Goal: Information Seeking & Learning: Check status

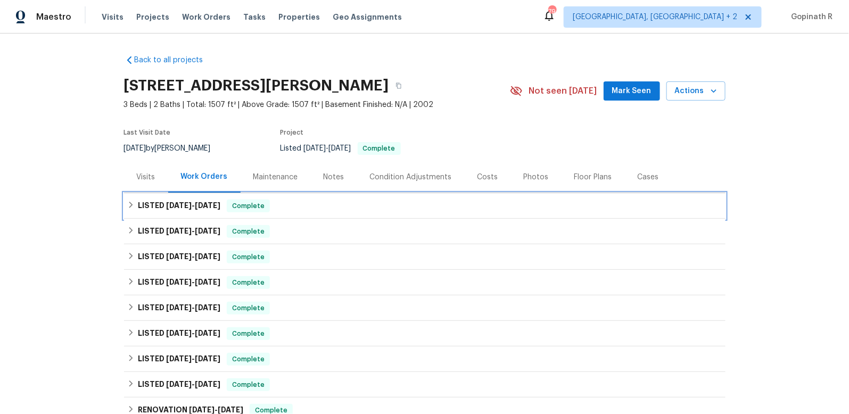
click at [257, 202] on span "Complete" at bounding box center [248, 206] width 41 height 11
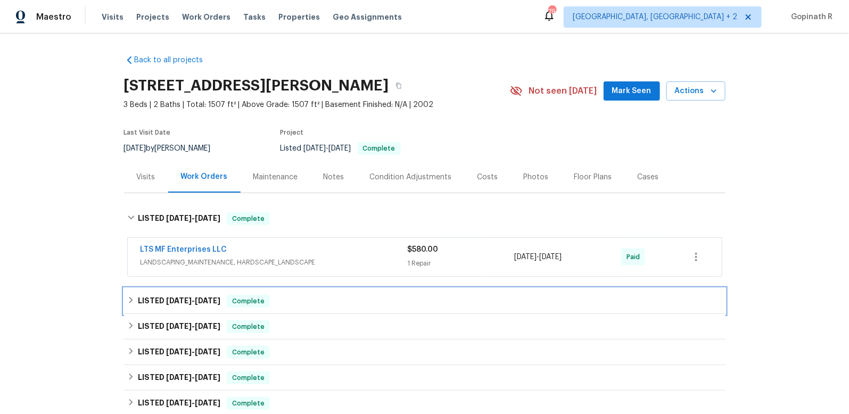
click at [278, 304] on div "LISTED [DATE] - [DATE] Complete" at bounding box center [424, 301] width 595 height 13
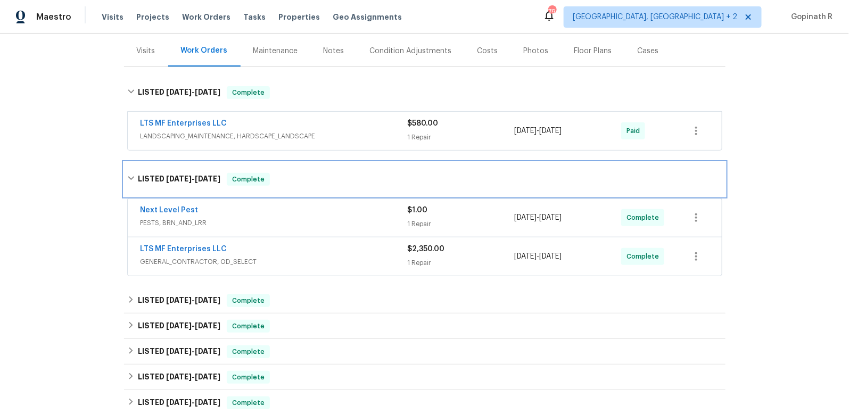
scroll to position [128, 0]
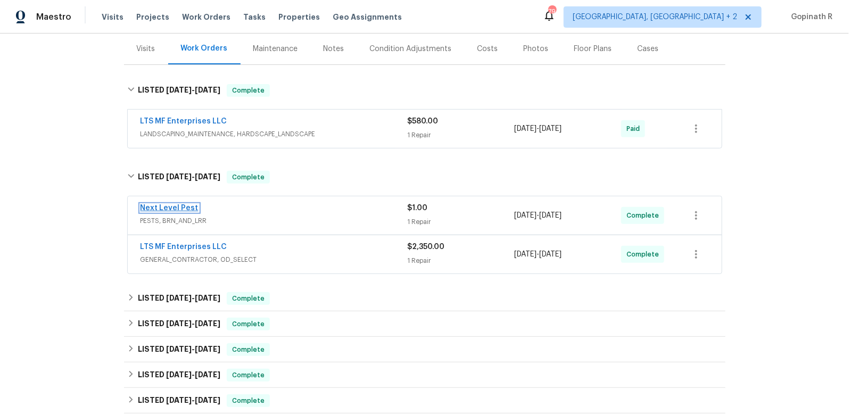
click at [183, 209] on link "Next Level Pest" at bounding box center [170, 207] width 58 height 7
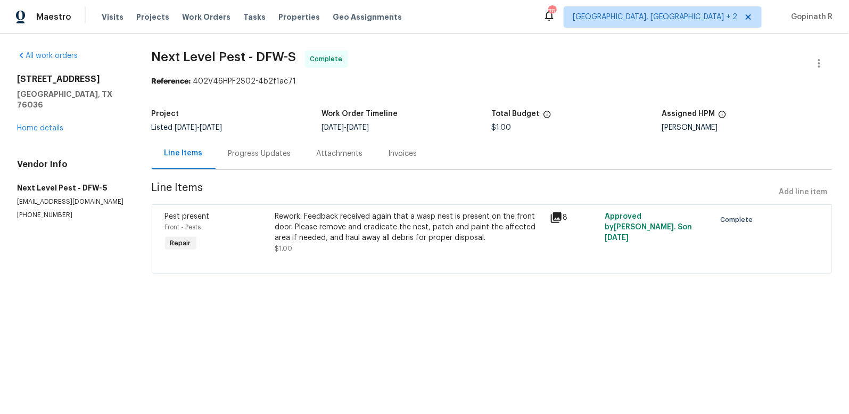
click at [240, 159] on div "Progress Updates" at bounding box center [260, 153] width 88 height 31
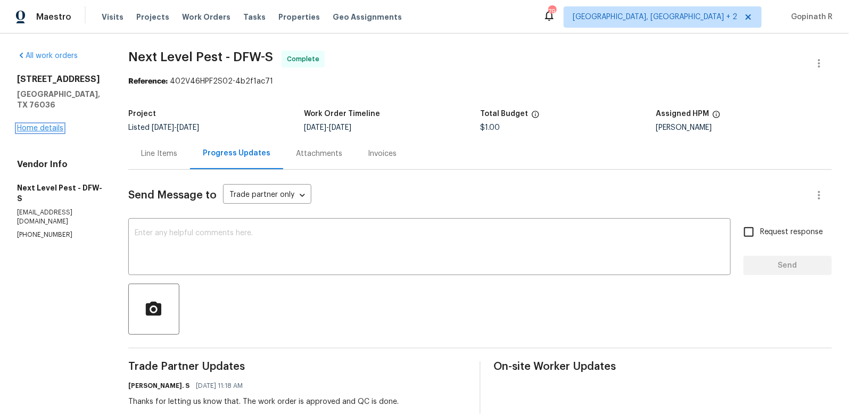
click at [56, 125] on link "Home details" at bounding box center [40, 128] width 46 height 7
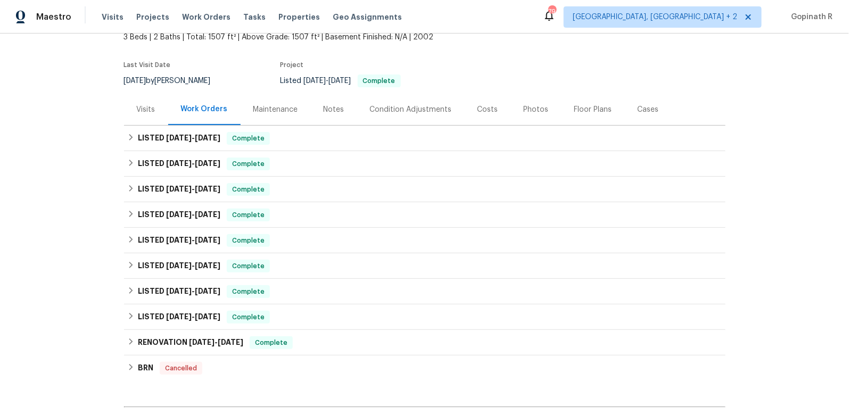
scroll to position [81, 0]
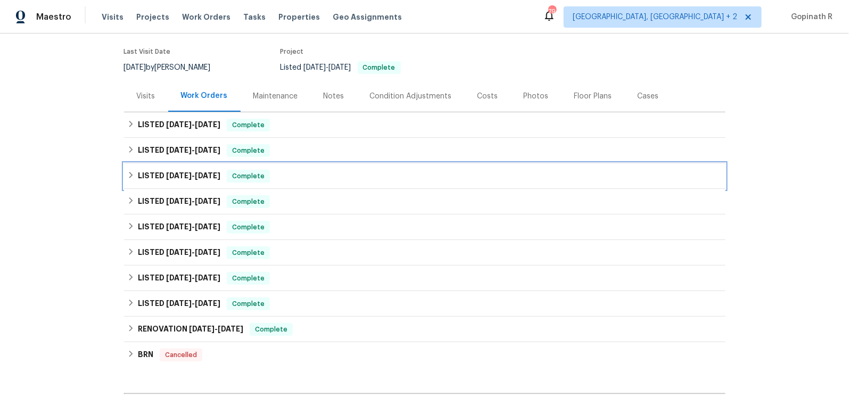
click at [216, 178] on span "[DATE]" at bounding box center [208, 175] width 26 height 7
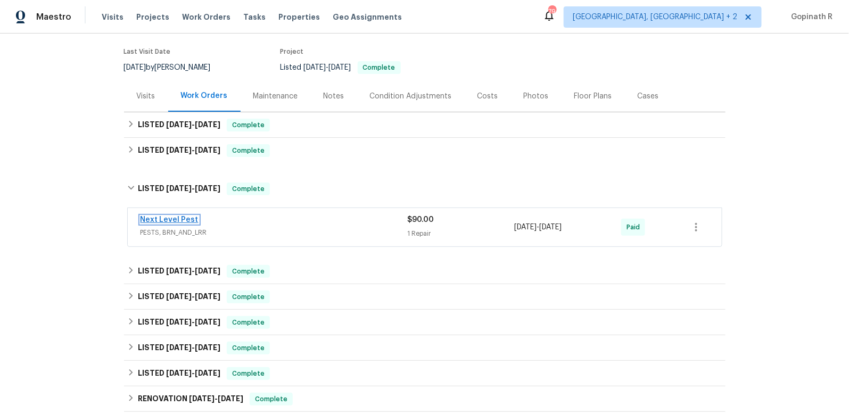
click at [177, 219] on link "Next Level Pest" at bounding box center [170, 219] width 58 height 7
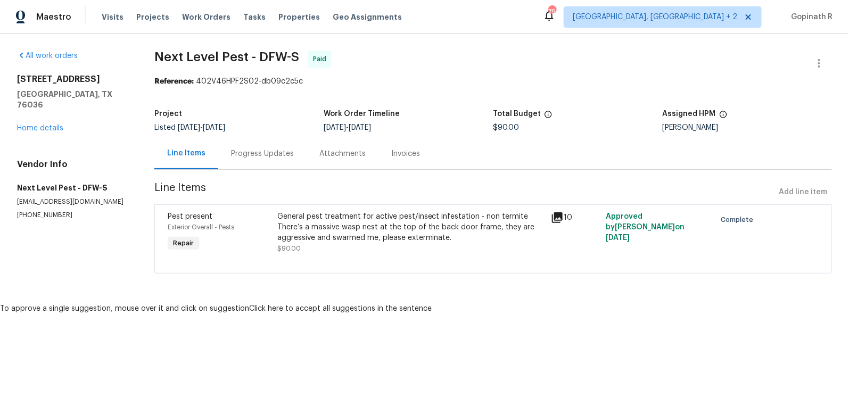
click at [264, 151] on div "Progress Updates" at bounding box center [262, 154] width 63 height 11
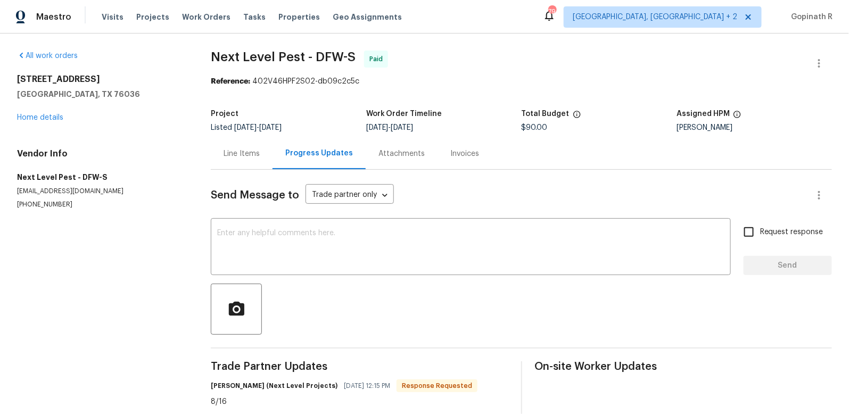
scroll to position [23, 0]
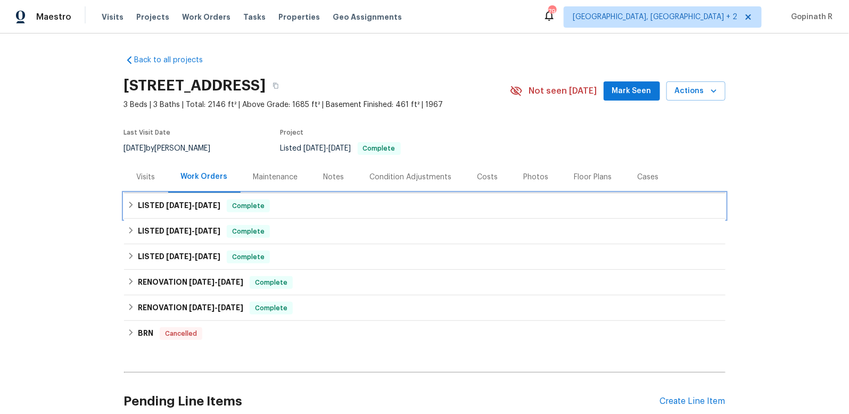
click at [361, 204] on div "LISTED 9/19/25 - 9/23/25 Complete" at bounding box center [424, 206] width 595 height 13
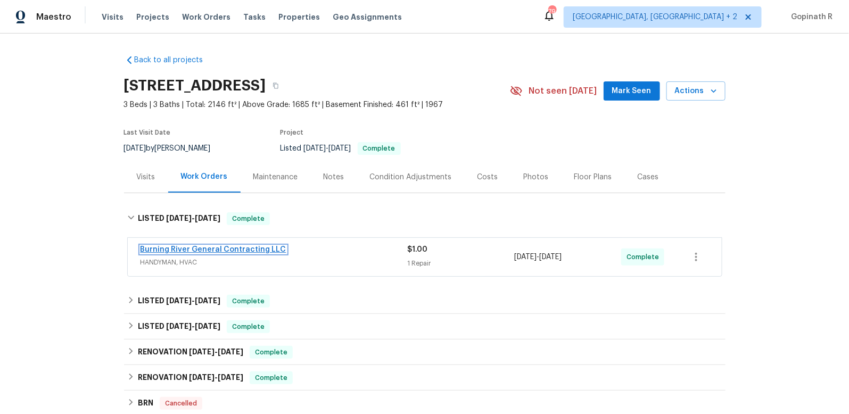
click at [253, 249] on link "Burning River General Contracting LLC" at bounding box center [214, 249] width 146 height 7
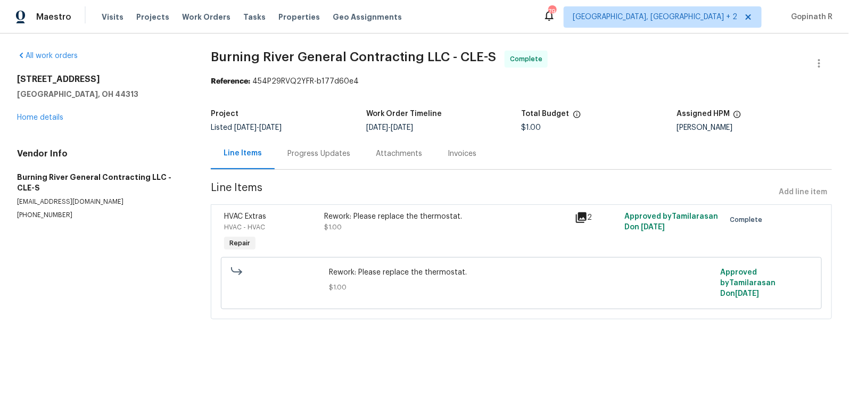
click at [300, 155] on div "Progress Updates" at bounding box center [318, 154] width 63 height 11
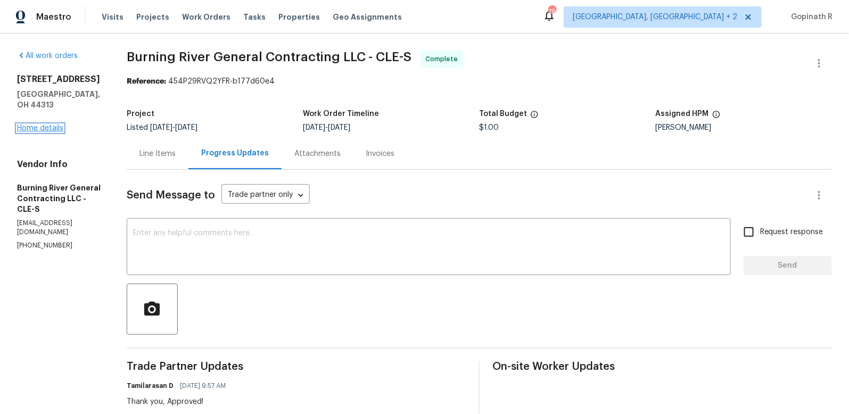
click at [46, 125] on link "Home details" at bounding box center [40, 128] width 46 height 7
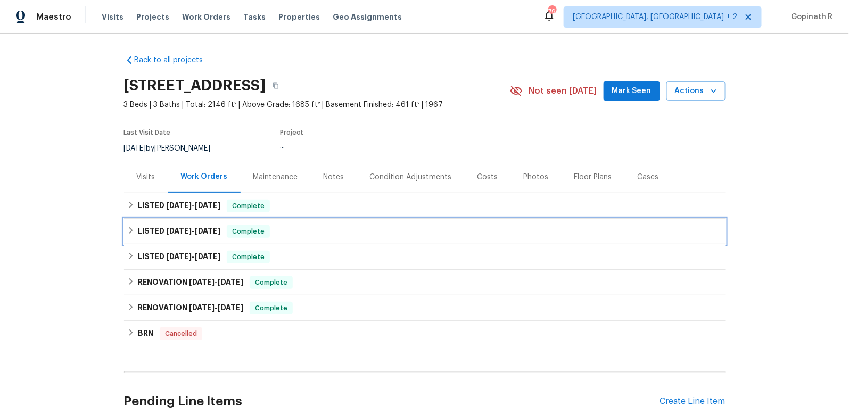
click at [199, 236] on h6 "LISTED 8/25/25 - 8/26/25" at bounding box center [179, 231] width 83 height 13
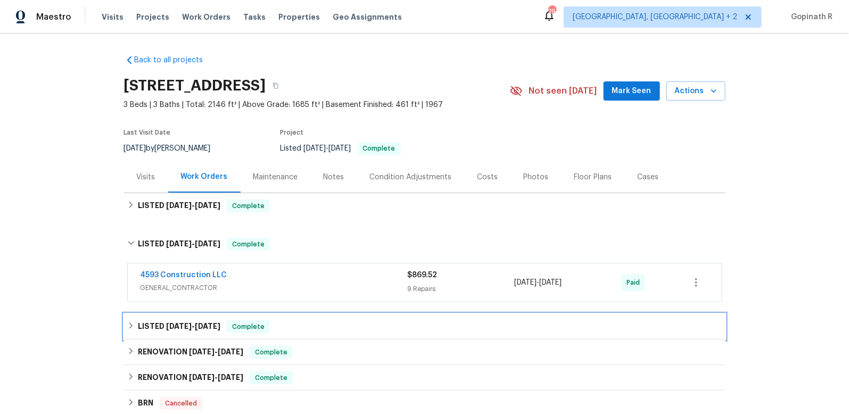
click at [210, 323] on span "8/13/25" at bounding box center [208, 326] width 26 height 7
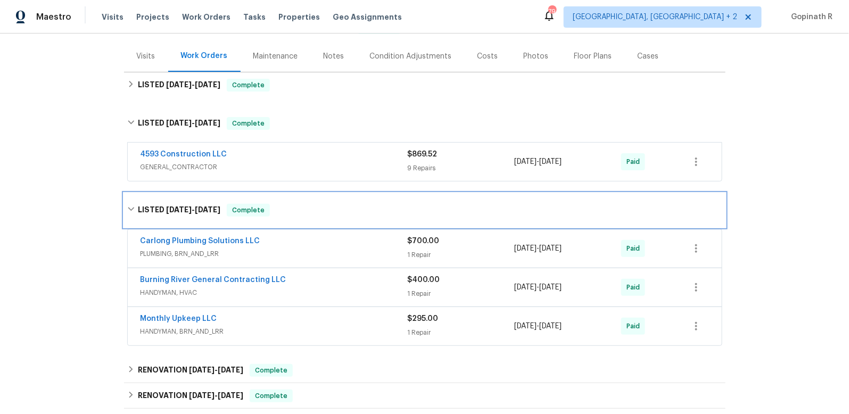
scroll to position [124, 0]
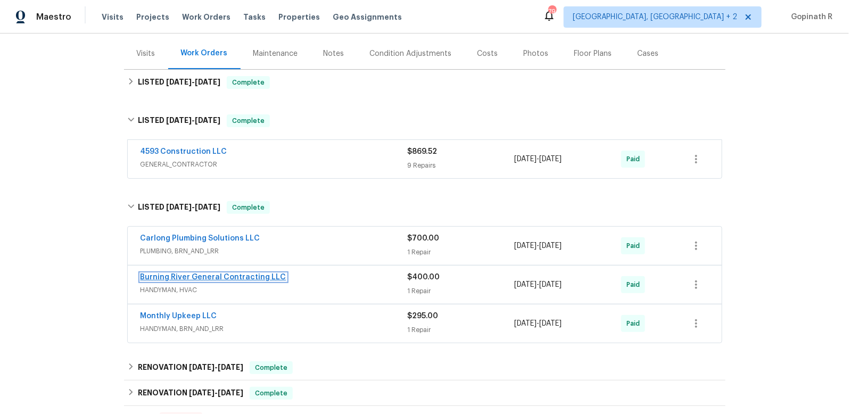
click at [241, 275] on link "Burning River General Contracting LLC" at bounding box center [214, 277] width 146 height 7
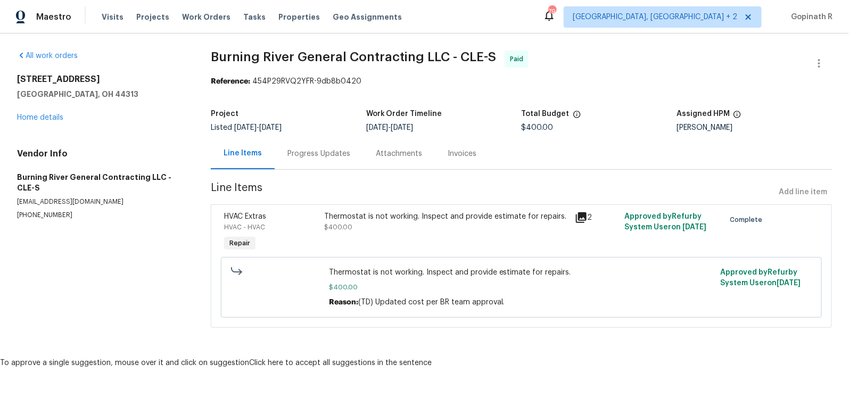
click at [296, 160] on div "Progress Updates" at bounding box center [319, 153] width 88 height 31
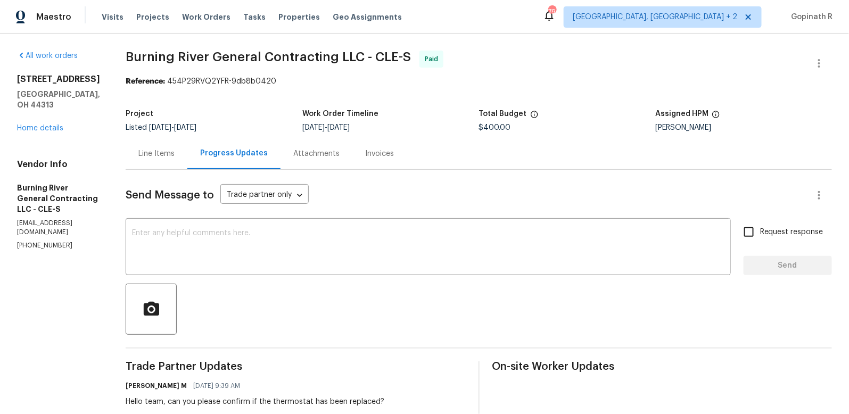
click at [158, 162] on div "Line Items" at bounding box center [157, 153] width 62 height 31
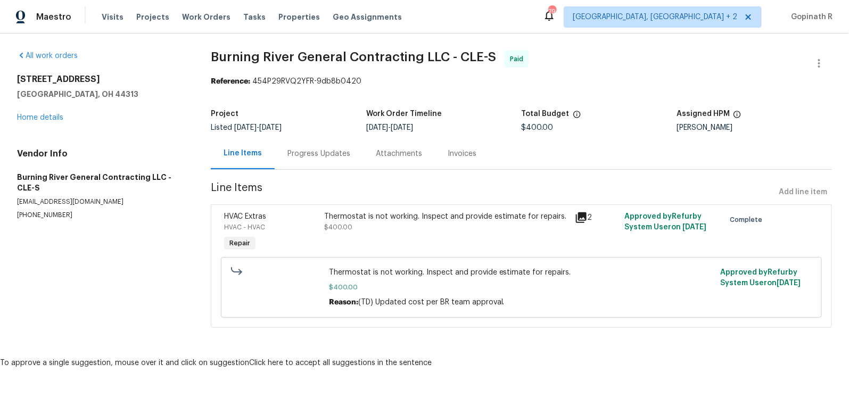
click at [355, 223] on div "Thermostat is not working. Inspect and provide estimate for repairs. $400.00" at bounding box center [446, 221] width 244 height 21
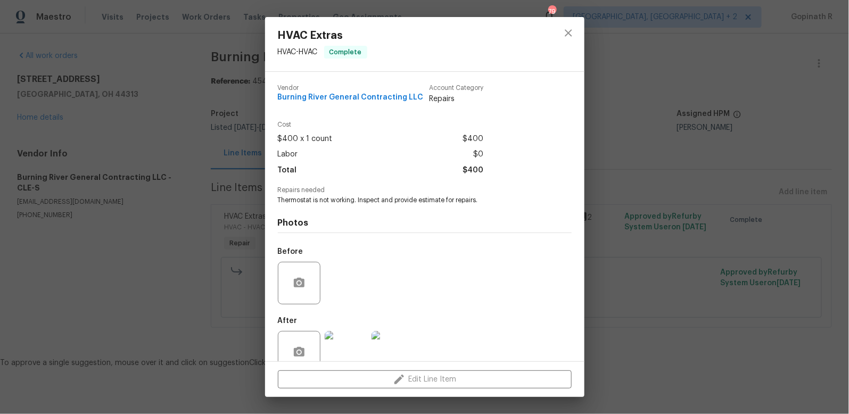
scroll to position [23, 0]
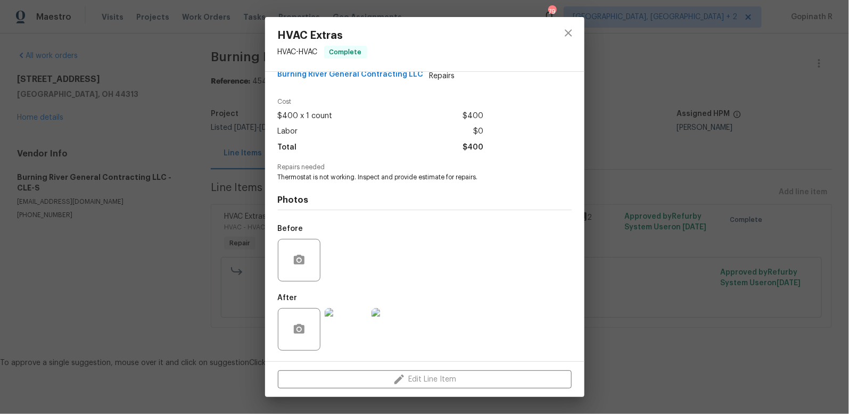
click at [347, 335] on img at bounding box center [346, 329] width 43 height 43
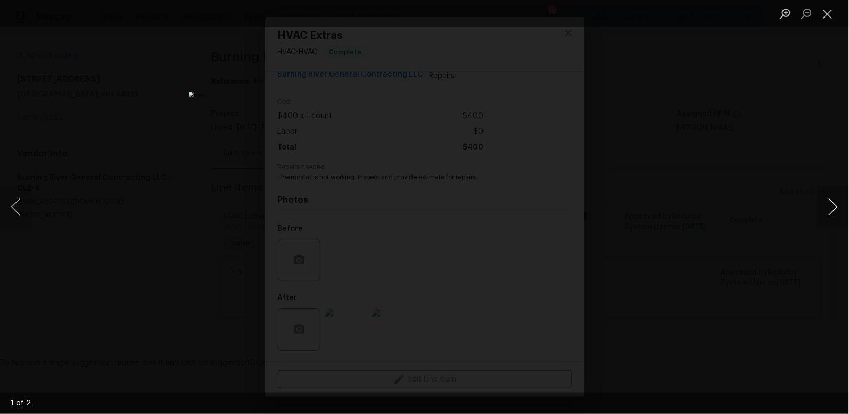
click at [829, 209] on button "Next image" at bounding box center [833, 207] width 32 height 43
click at [834, 10] on button "Close lightbox" at bounding box center [827, 13] width 21 height 19
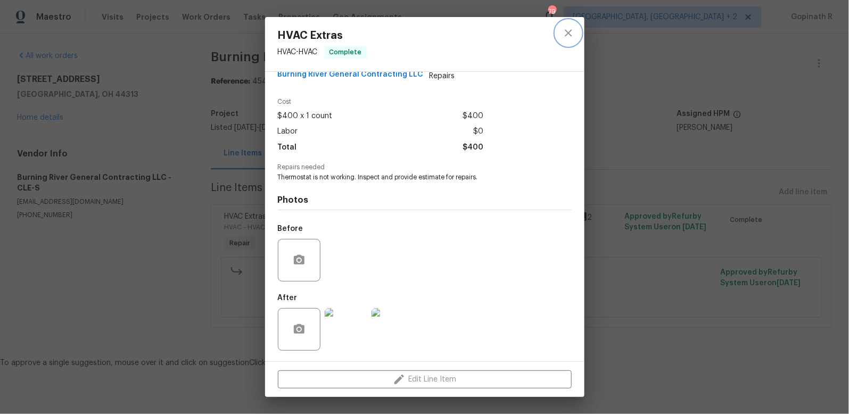
click at [570, 43] on button "close" at bounding box center [569, 33] width 26 height 26
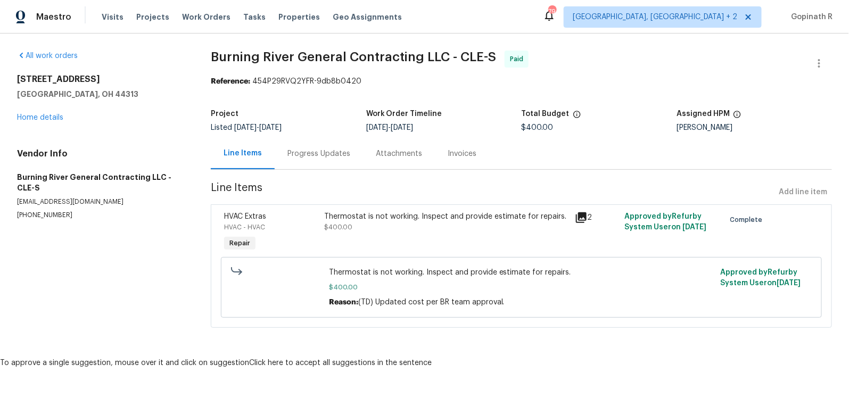
click at [303, 146] on div "Progress Updates" at bounding box center [319, 153] width 88 height 31
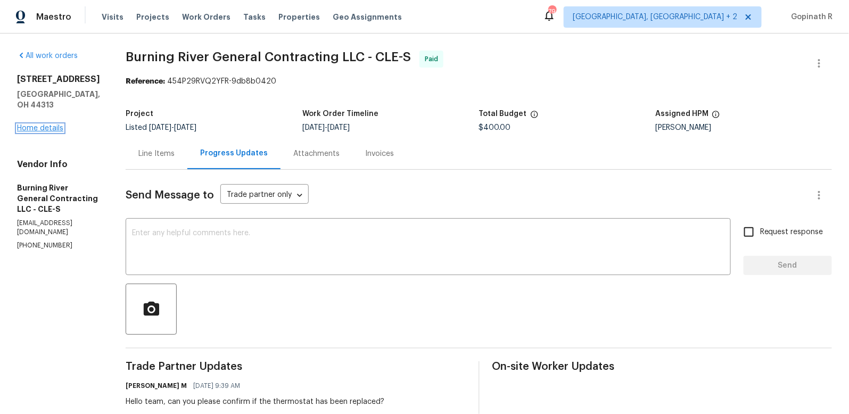
click at [53, 125] on link "Home details" at bounding box center [40, 128] width 46 height 7
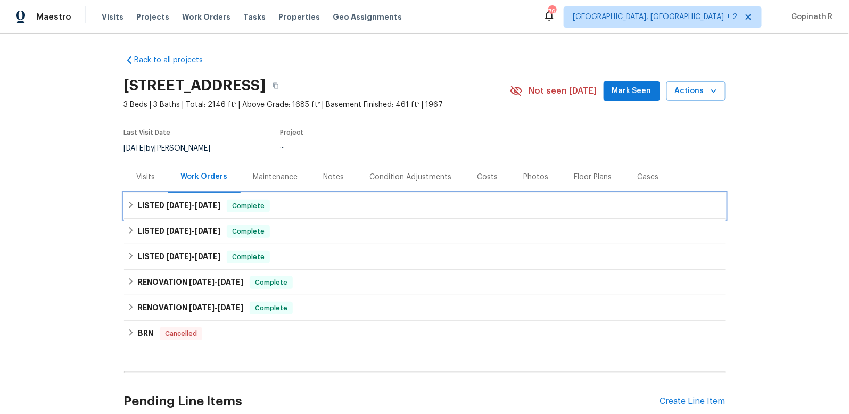
click at [200, 202] on span "9/23/25" at bounding box center [208, 205] width 26 height 7
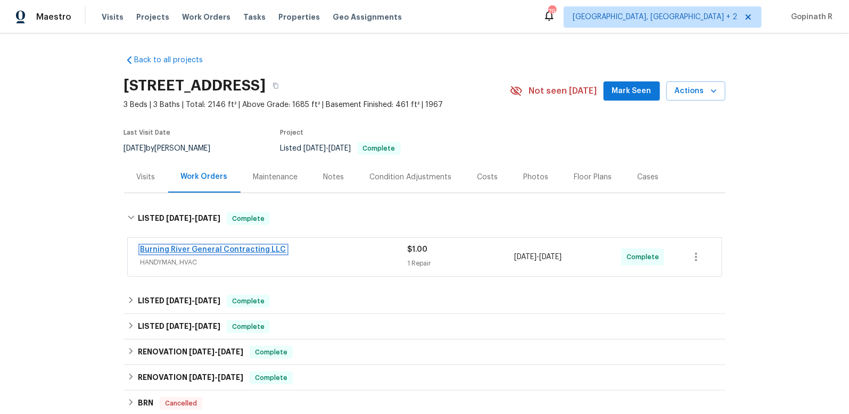
click at [242, 250] on link "Burning River General Contracting LLC" at bounding box center [214, 249] width 146 height 7
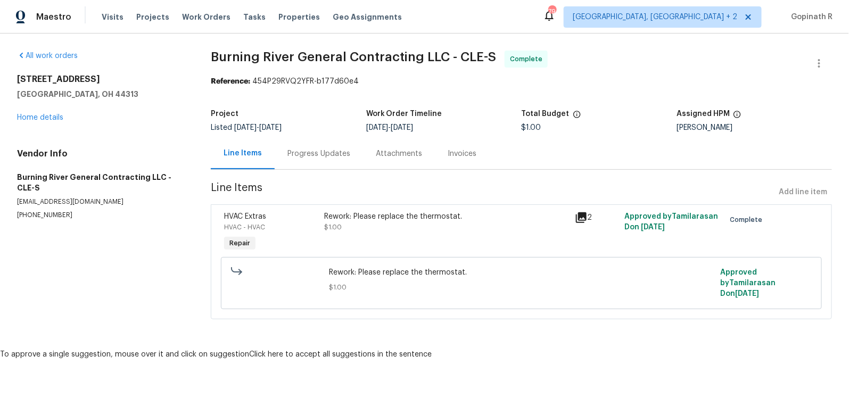
click at [317, 153] on div "Progress Updates" at bounding box center [318, 154] width 63 height 11
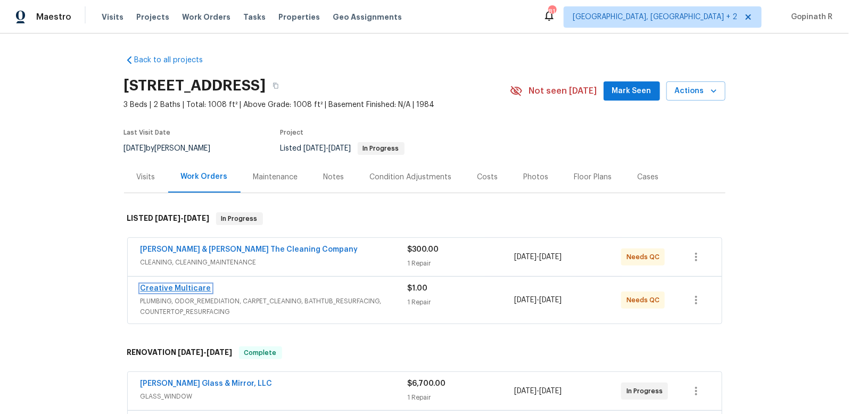
click at [161, 285] on link "Creative Multicare" at bounding box center [176, 288] width 71 height 7
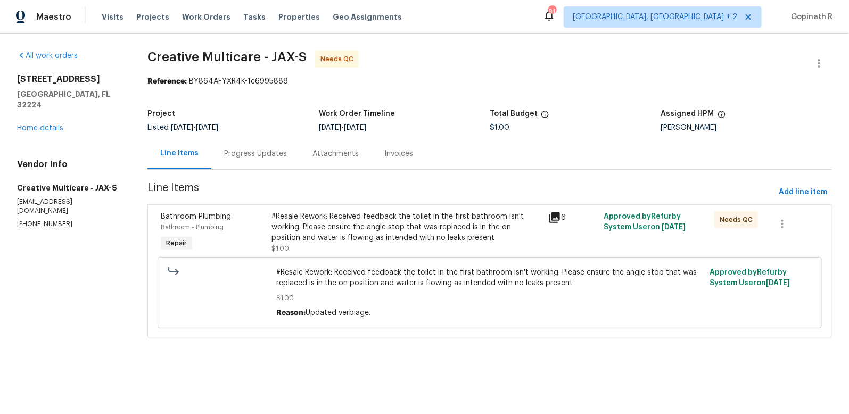
click at [270, 154] on div "Progress Updates" at bounding box center [255, 154] width 63 height 11
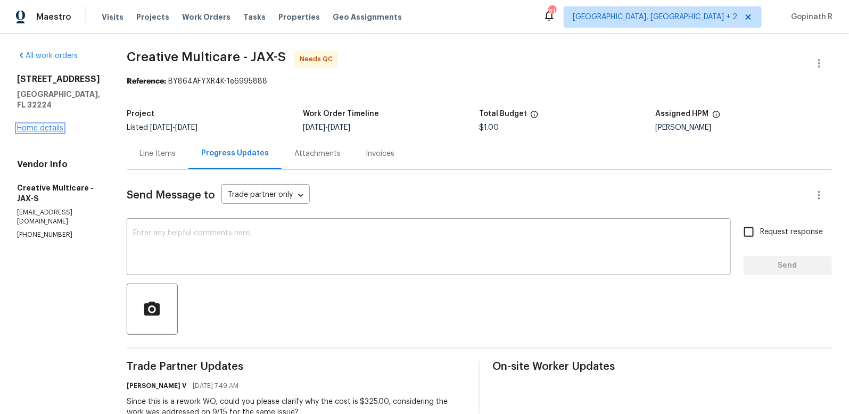
click at [57, 125] on link "Home details" at bounding box center [40, 128] width 46 height 7
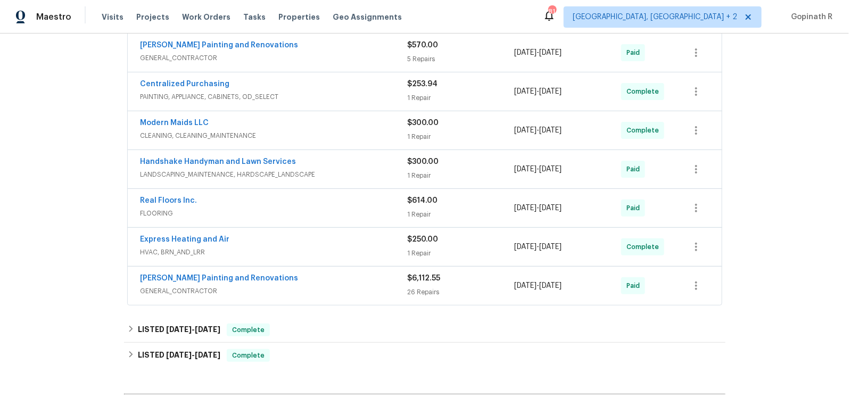
scroll to position [421, 0]
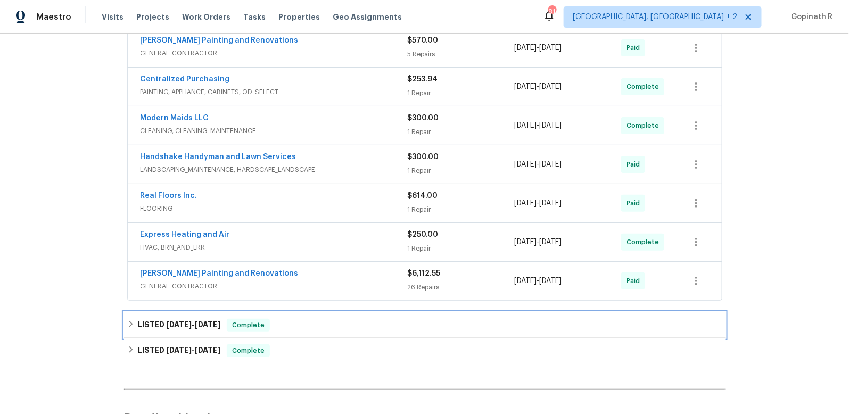
click at [234, 327] on div "LISTED 9/10/25 - 9/16/25 Complete" at bounding box center [425, 325] width 602 height 26
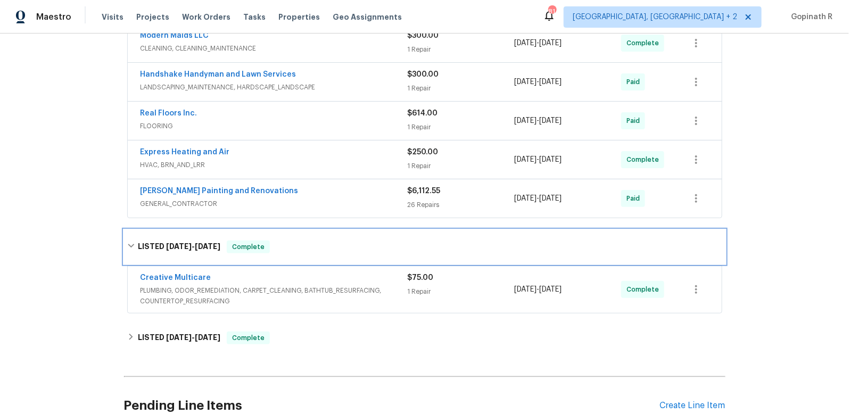
scroll to position [512, 0]
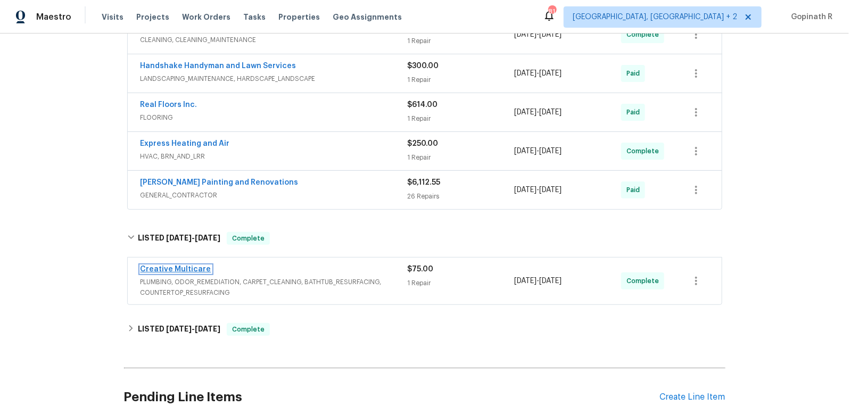
click at [190, 267] on link "Creative Multicare" at bounding box center [176, 269] width 71 height 7
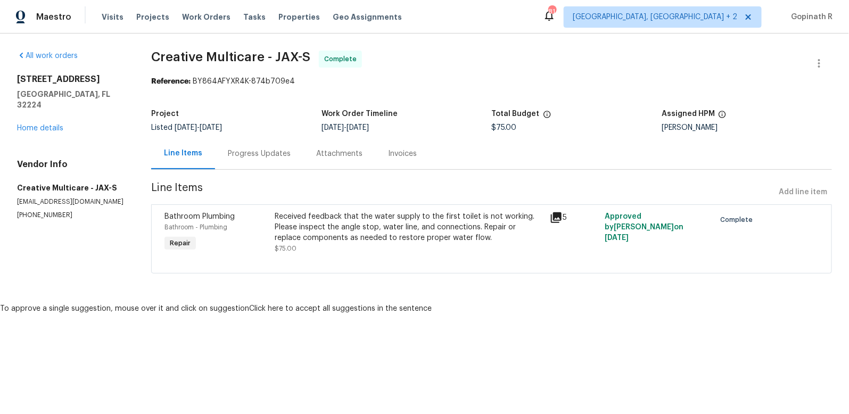
click at [280, 156] on div "Progress Updates" at bounding box center [259, 154] width 63 height 11
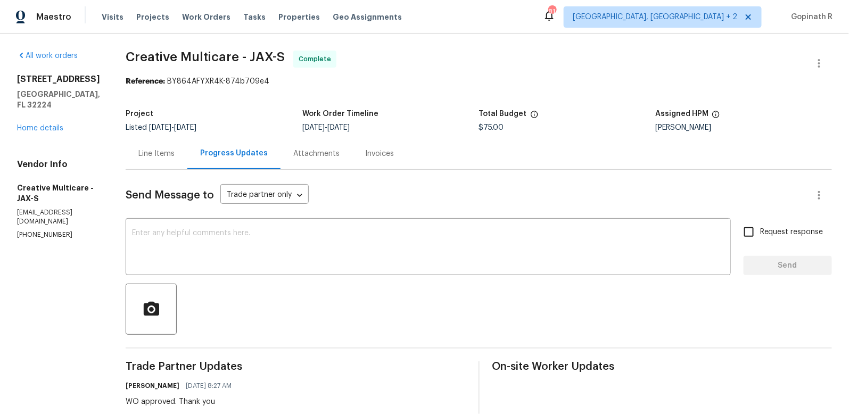
click at [175, 157] on div "Line Items" at bounding box center [156, 154] width 36 height 11
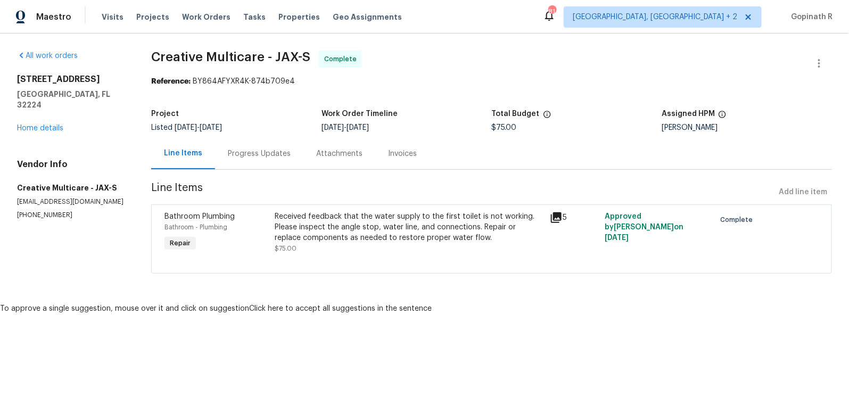
click at [415, 241] on div "Received feedback that the water supply to the first toilet is not working. Ple…" at bounding box center [409, 227] width 269 height 32
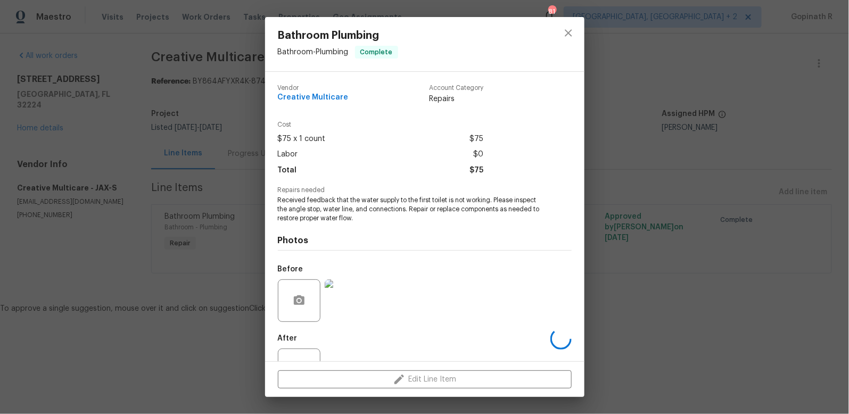
scroll to position [41, 0]
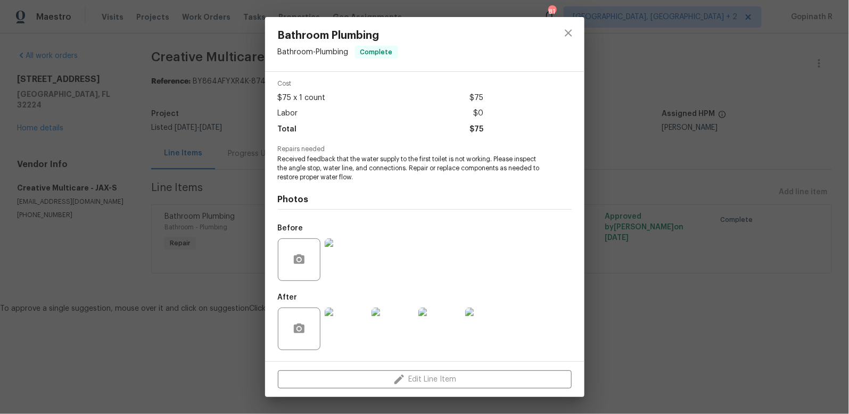
click at [343, 333] on img at bounding box center [346, 329] width 43 height 43
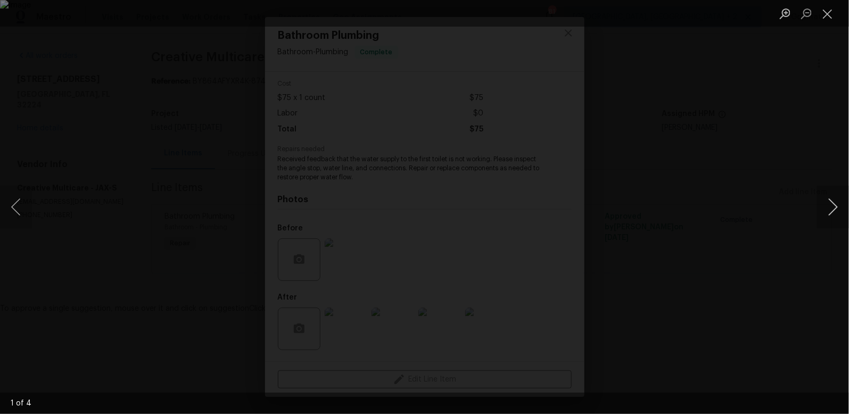
click at [828, 203] on button "Next image" at bounding box center [833, 207] width 32 height 43
click at [827, 18] on button "Close lightbox" at bounding box center [827, 13] width 21 height 19
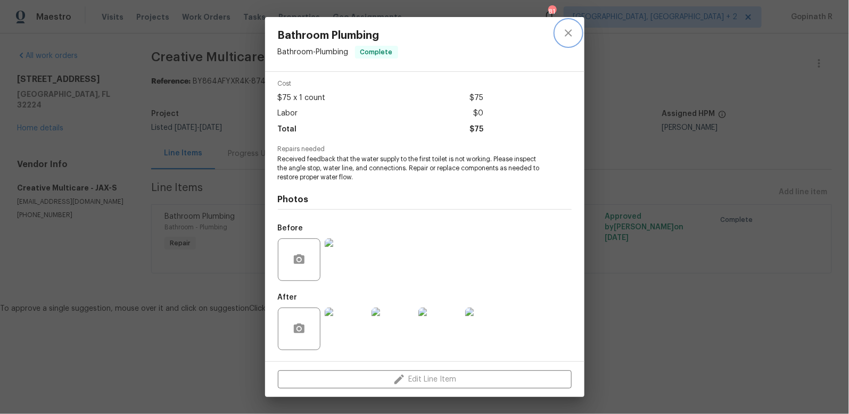
click at [569, 37] on icon "close" at bounding box center [568, 33] width 13 height 13
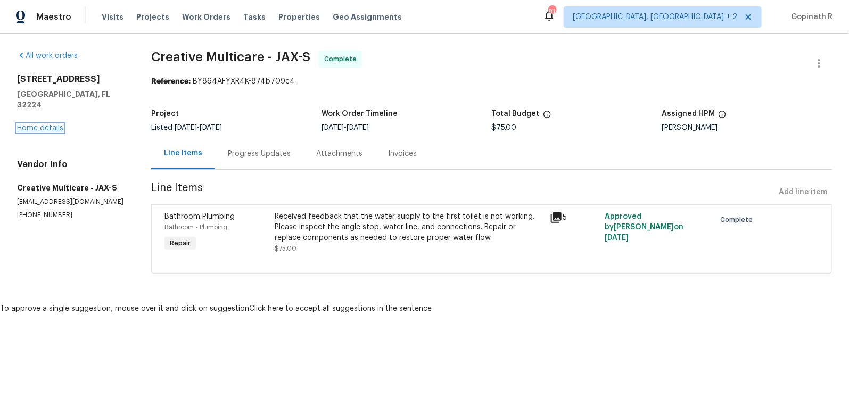
click at [56, 125] on link "Home details" at bounding box center [40, 128] width 46 height 7
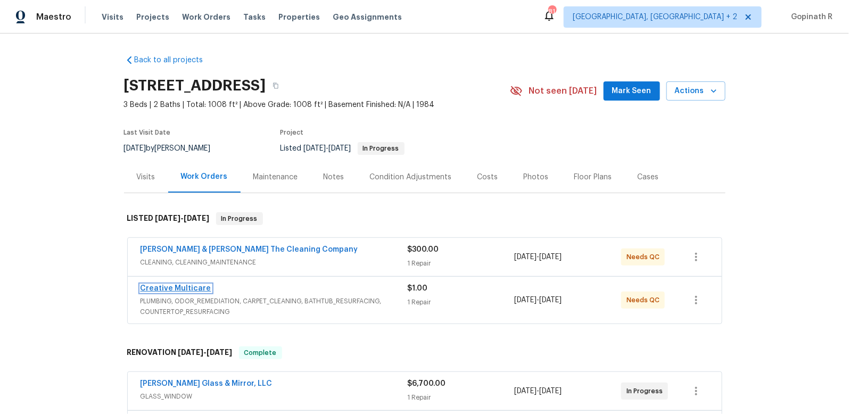
click at [187, 288] on link "Creative Multicare" at bounding box center [176, 288] width 71 height 7
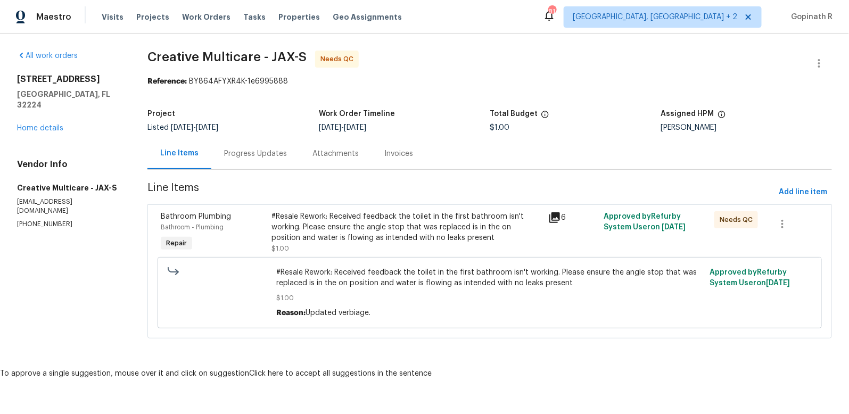
click at [356, 233] on div "#Resale Rework: Received feedback the toilet in the first bathroom isn't workin…" at bounding box center [406, 227] width 270 height 32
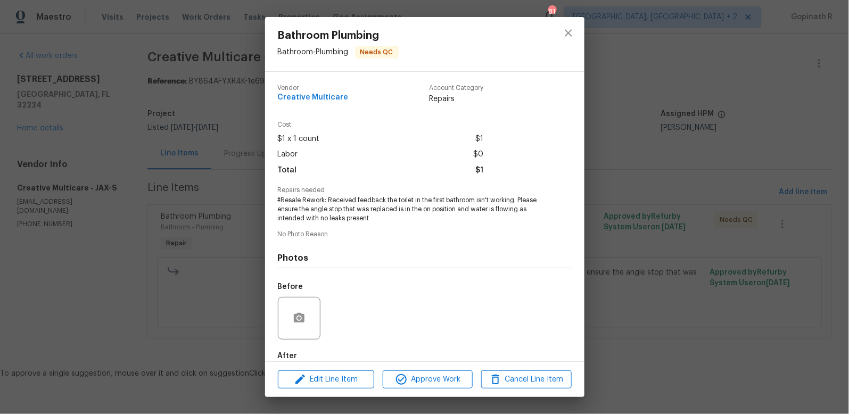
scroll to position [59, 0]
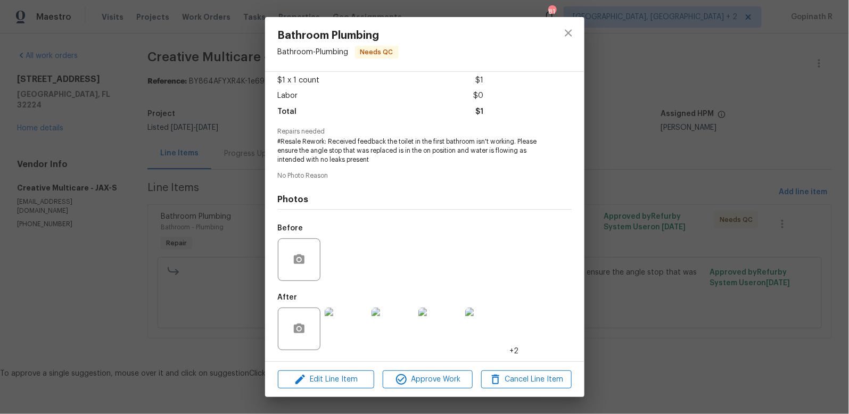
click at [341, 323] on img at bounding box center [346, 329] width 43 height 43
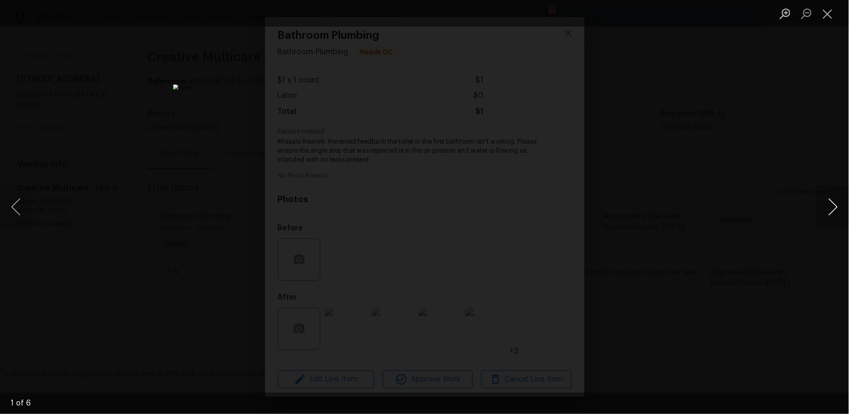
click at [836, 208] on button "Next image" at bounding box center [833, 207] width 32 height 43
click at [829, 14] on button "Close lightbox" at bounding box center [827, 13] width 21 height 19
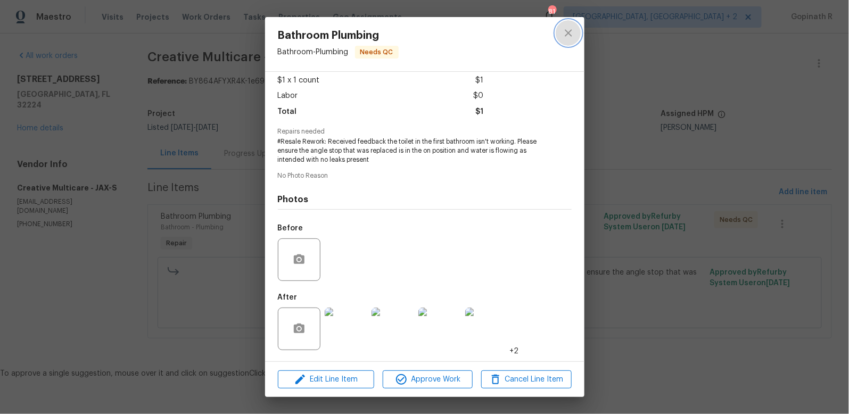
click at [571, 28] on icon "close" at bounding box center [568, 33] width 13 height 13
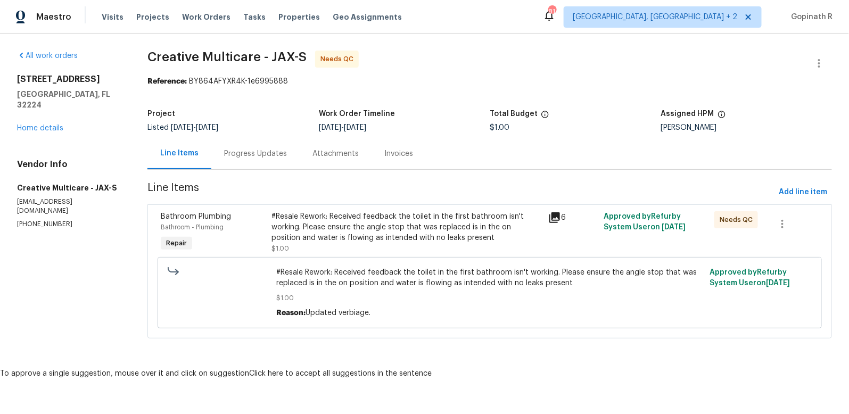
click at [266, 155] on div "Progress Updates" at bounding box center [255, 154] width 63 height 11
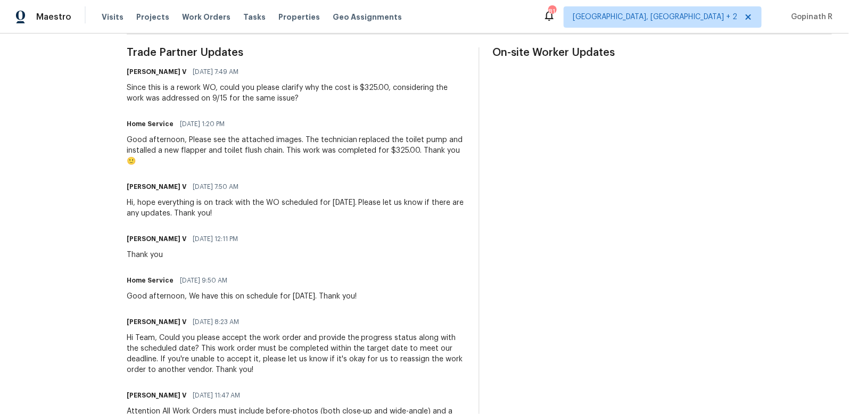
scroll to position [307, 0]
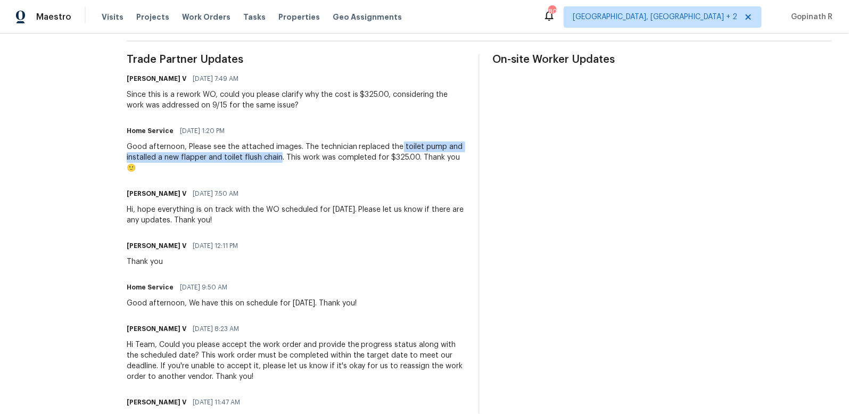
drag, startPoint x: 444, startPoint y: 145, endPoint x: 341, endPoint y: 155, distance: 103.2
click at [341, 155] on div "Good afternoon, Please see the attached images. The technician replaced the toi…" at bounding box center [297, 158] width 340 height 32
copy div "toilet pump and installed a new flapper and toilet flush chain"
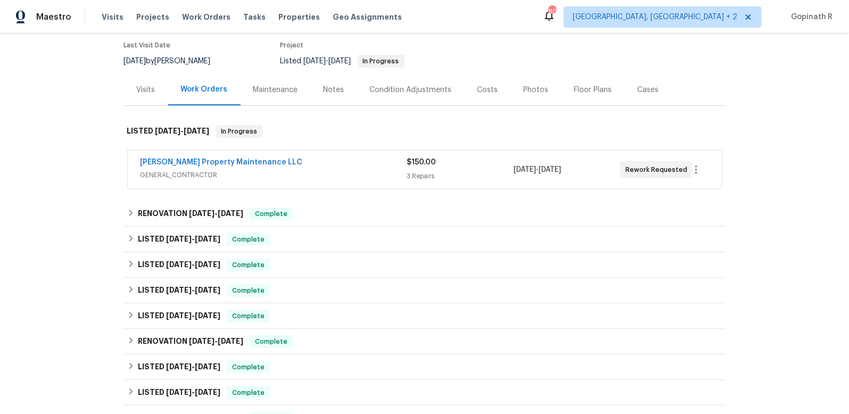
scroll to position [93, 0]
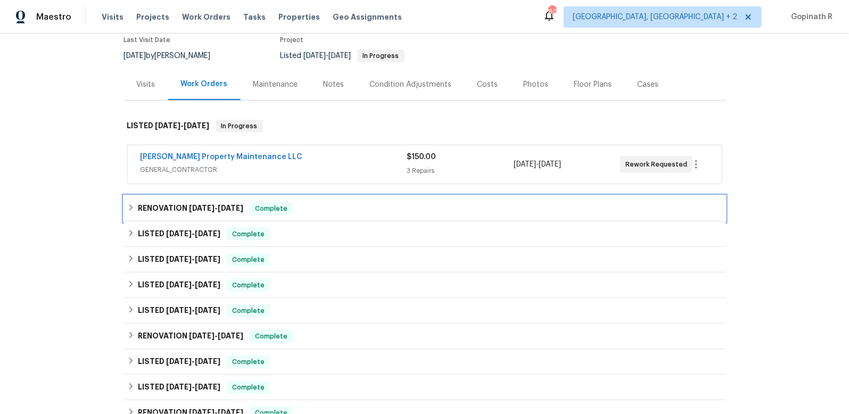
click at [286, 211] on span "Complete" at bounding box center [271, 208] width 41 height 11
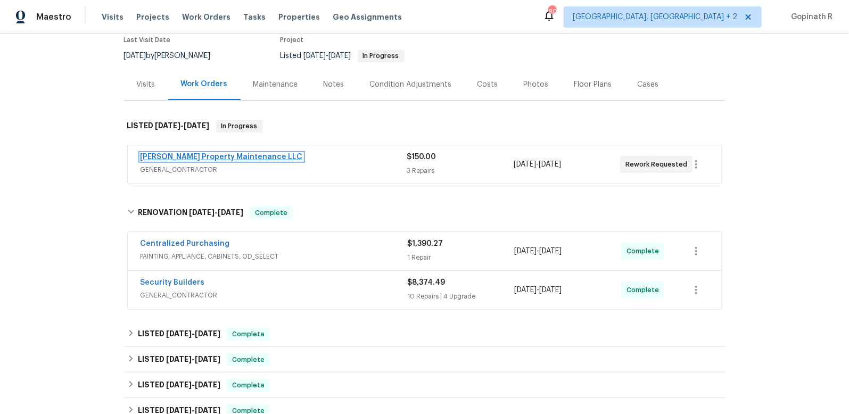
click at [238, 157] on link "Glen Property Maintenance LLC" at bounding box center [222, 156] width 162 height 7
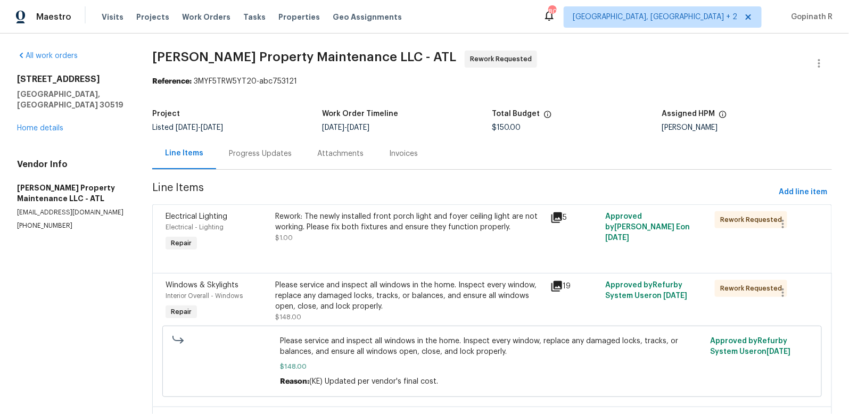
click at [259, 161] on div "Progress Updates" at bounding box center [260, 153] width 88 height 31
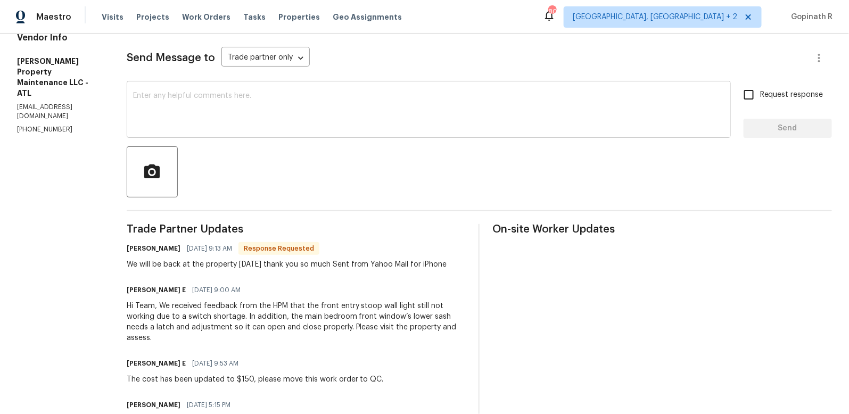
scroll to position [38, 0]
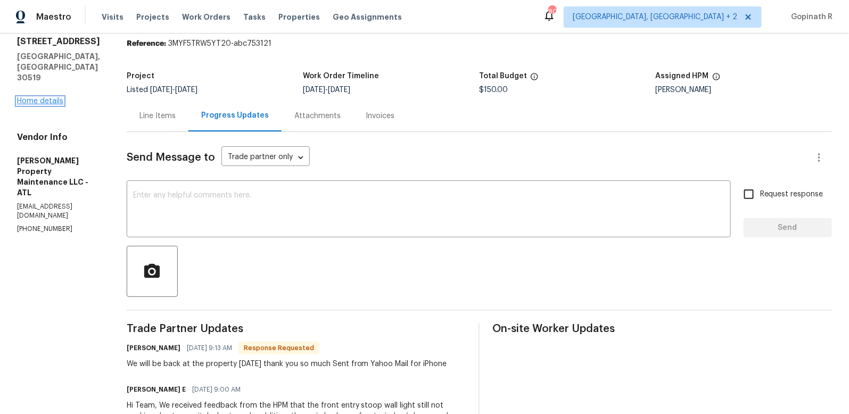
click at [58, 97] on link "Home details" at bounding box center [40, 100] width 46 height 7
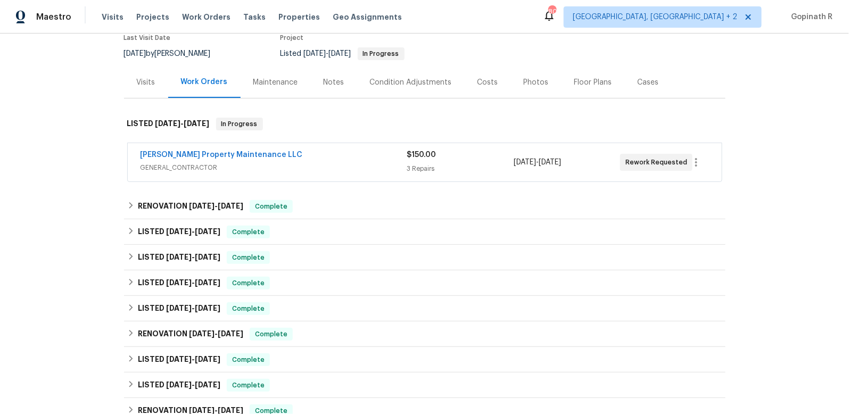
scroll to position [106, 0]
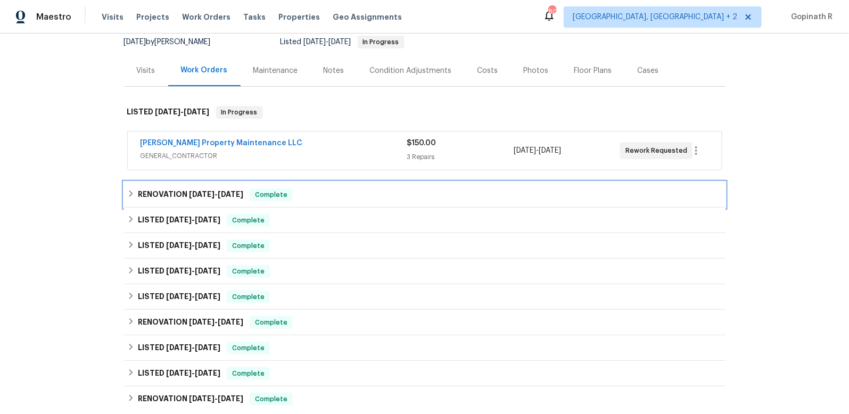
click at [226, 193] on span "9/19/25" at bounding box center [231, 194] width 26 height 7
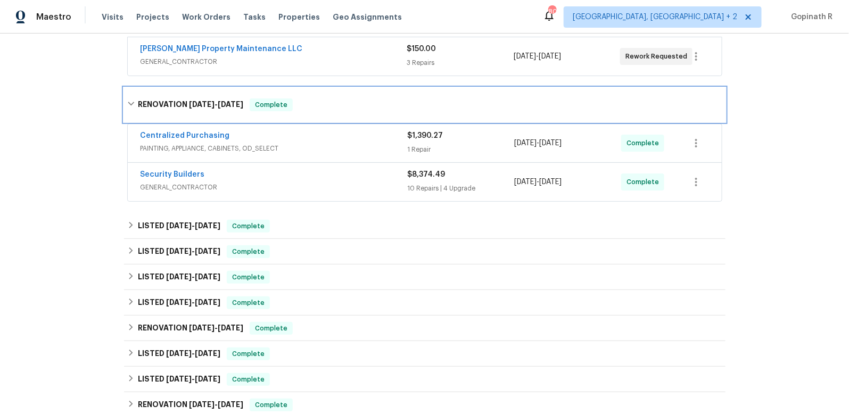
scroll to position [207, 0]
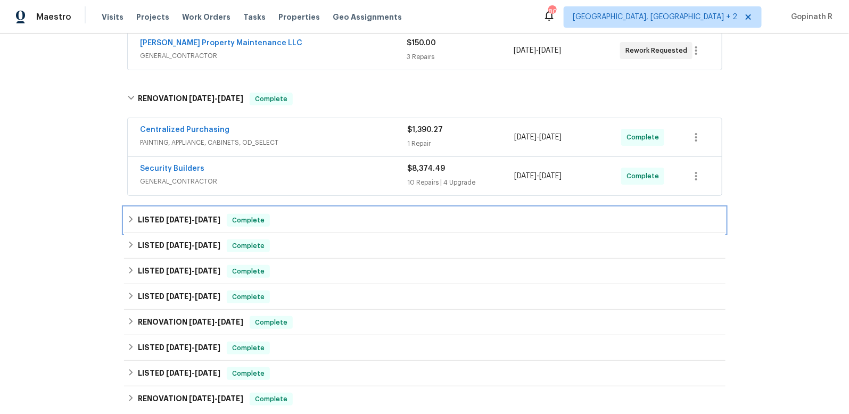
click at [253, 217] on span "Complete" at bounding box center [248, 220] width 41 height 11
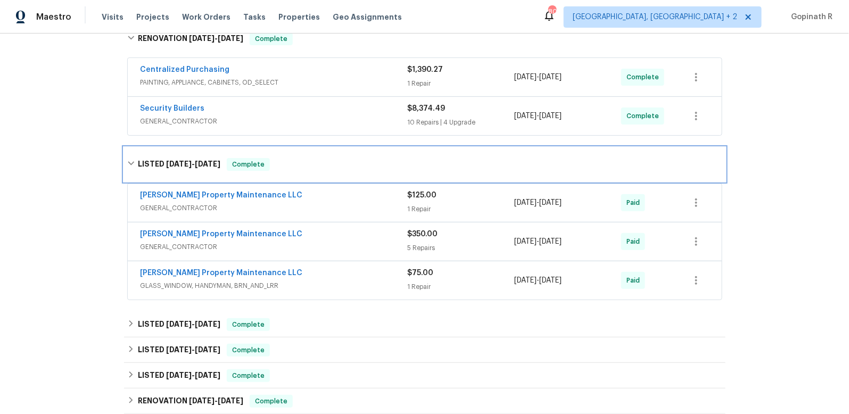
scroll to position [268, 0]
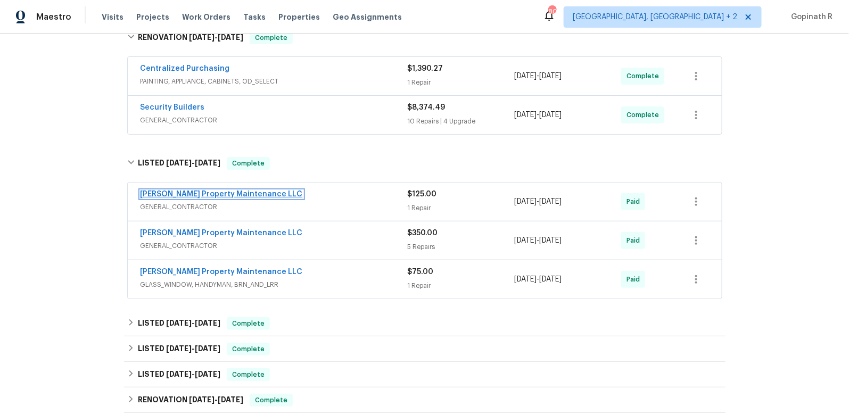
click at [220, 193] on link "Glen Property Maintenance LLC" at bounding box center [222, 194] width 162 height 7
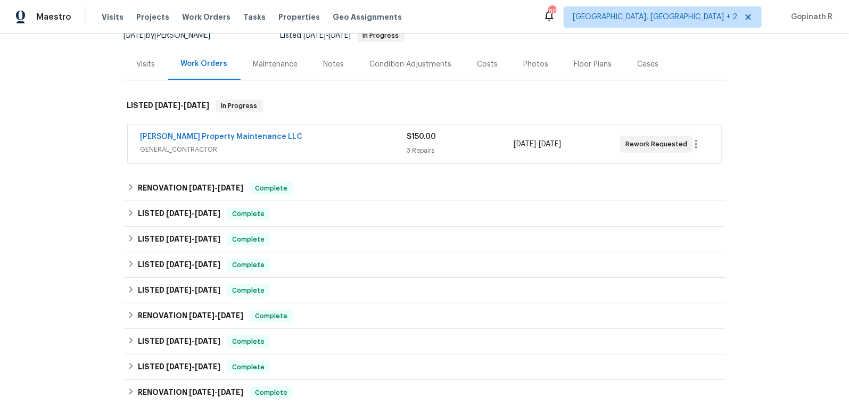
scroll to position [131, 0]
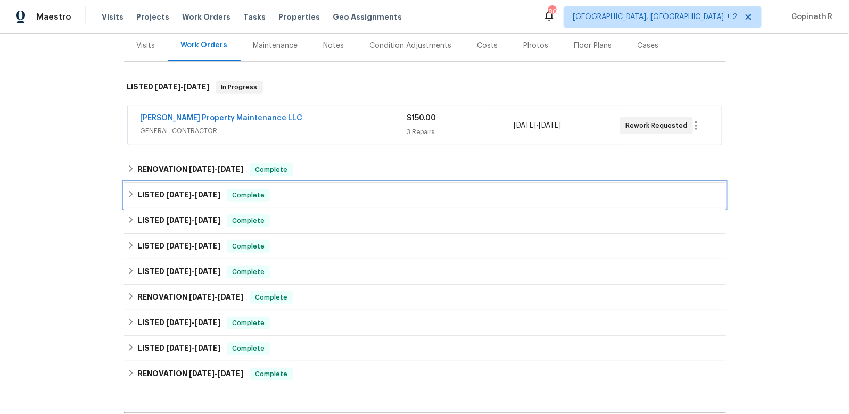
click at [320, 204] on div "LISTED 8/27/25 - 9/6/25 Complete" at bounding box center [425, 196] width 602 height 26
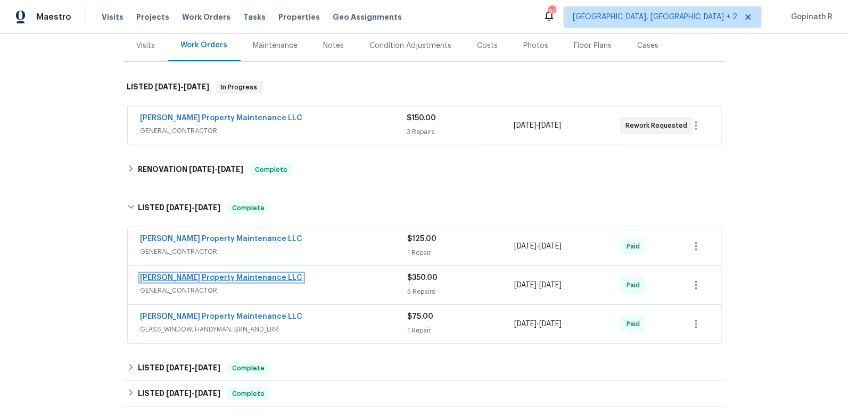
click at [205, 278] on link "Glen Property Maintenance LLC" at bounding box center [222, 277] width 162 height 7
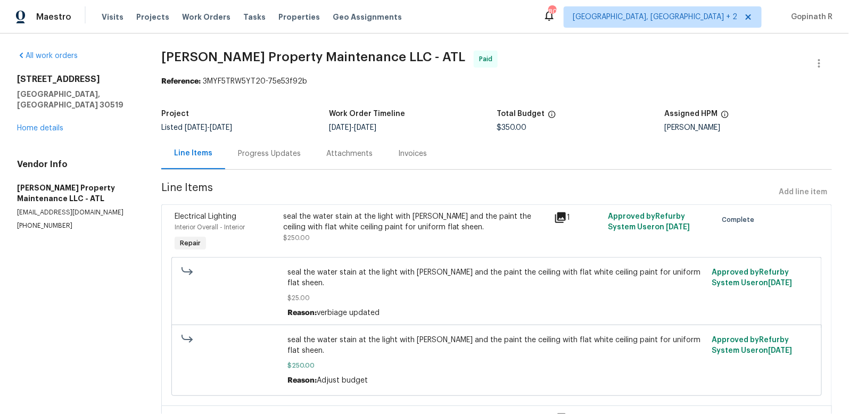
scroll to position [275, 0]
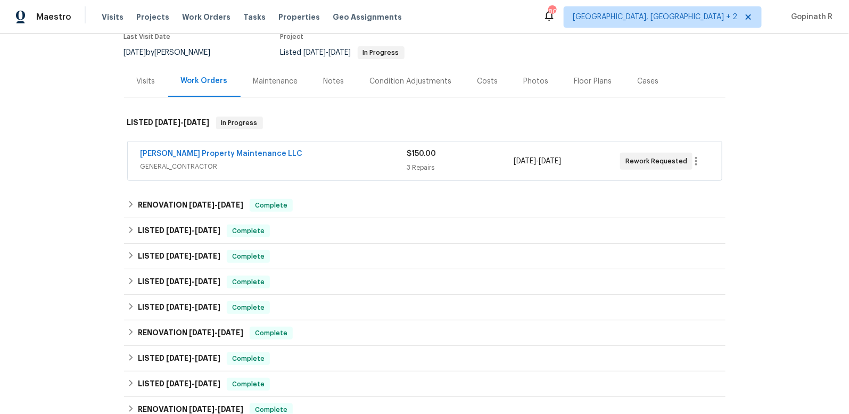
scroll to position [98, 0]
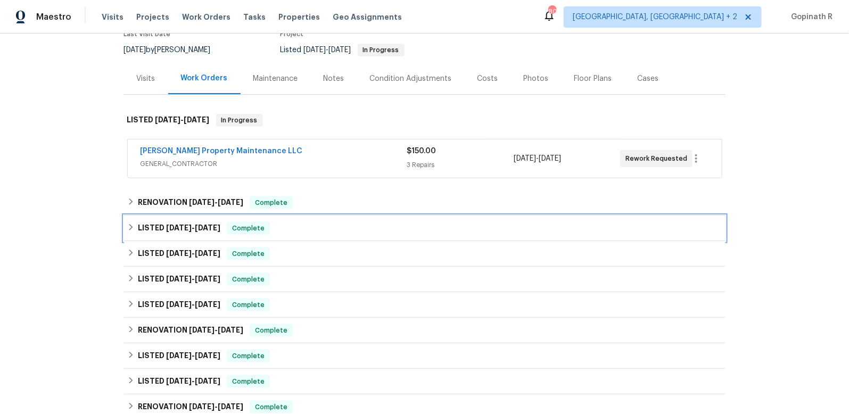
click at [248, 234] on div "LISTED 8/27/25 - 9/6/25 Complete" at bounding box center [425, 229] width 602 height 26
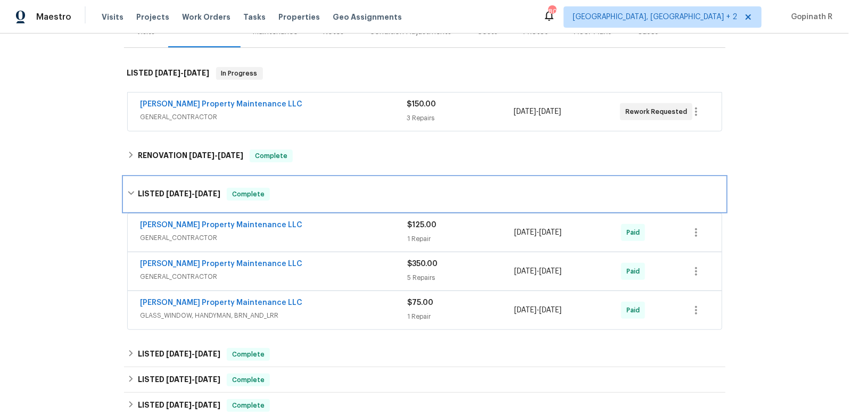
scroll to position [191, 0]
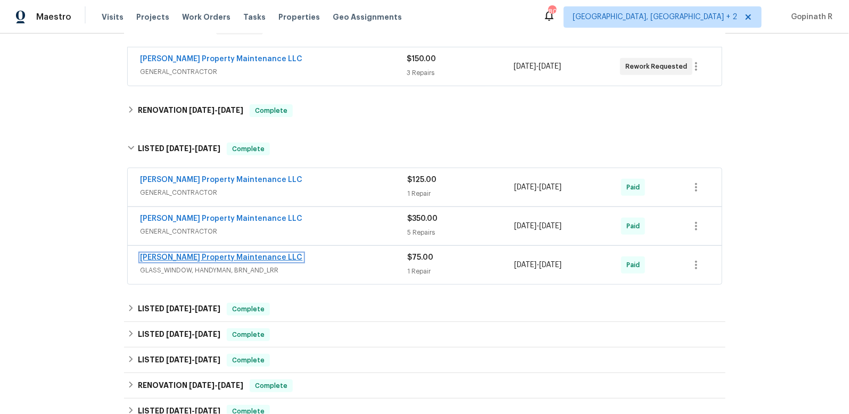
click at [213, 256] on link "Glen Property Maintenance LLC" at bounding box center [222, 257] width 162 height 7
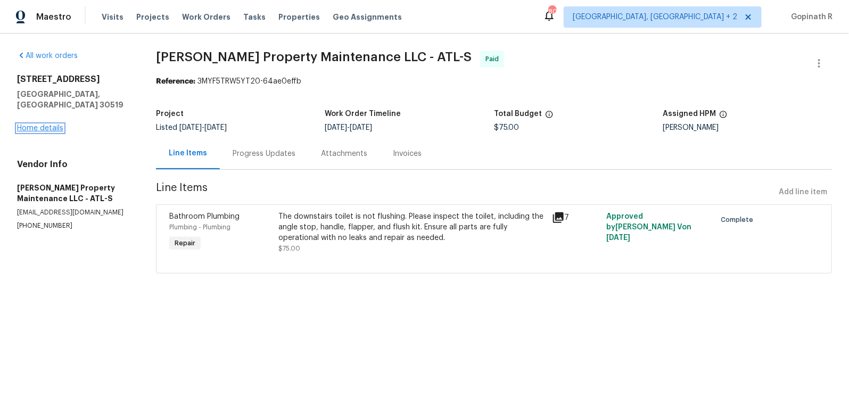
click at [53, 125] on link "Home details" at bounding box center [40, 128] width 46 height 7
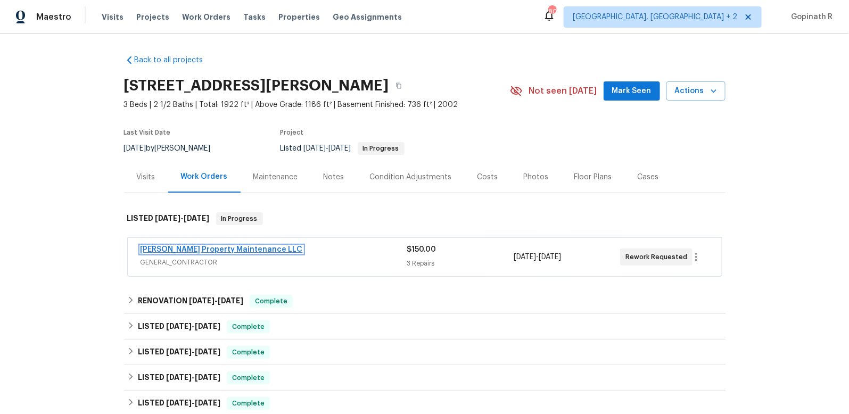
click at [229, 249] on link "Glen Property Maintenance LLC" at bounding box center [222, 249] width 162 height 7
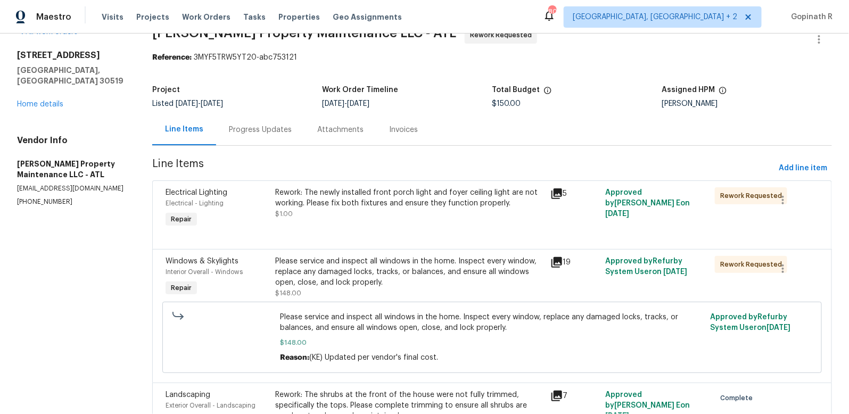
scroll to position [11, 0]
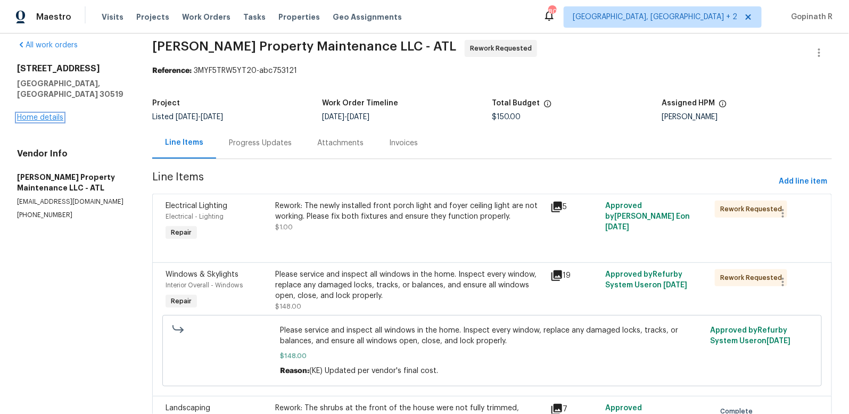
click at [48, 114] on link "Home details" at bounding box center [40, 117] width 46 height 7
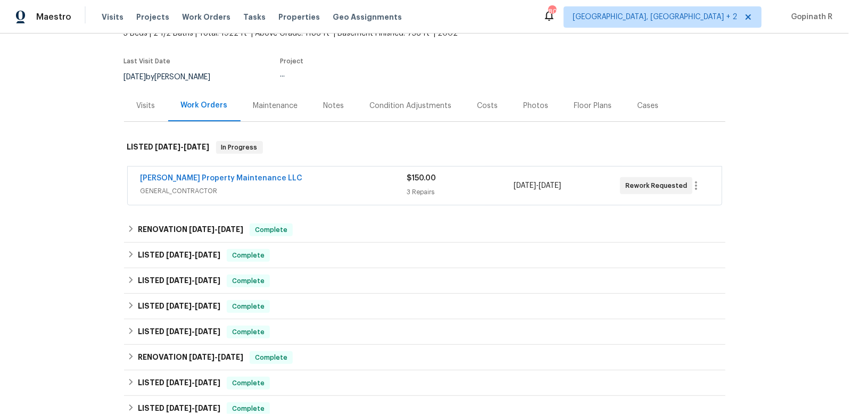
scroll to position [72, 0]
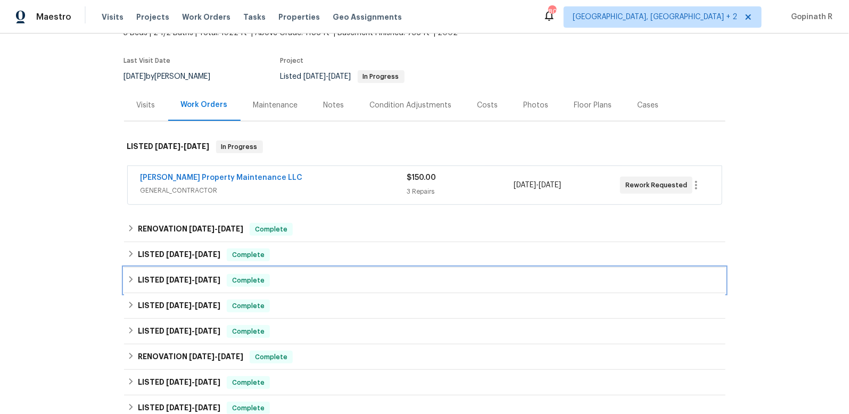
click at [241, 275] on span "Complete" at bounding box center [248, 280] width 41 height 11
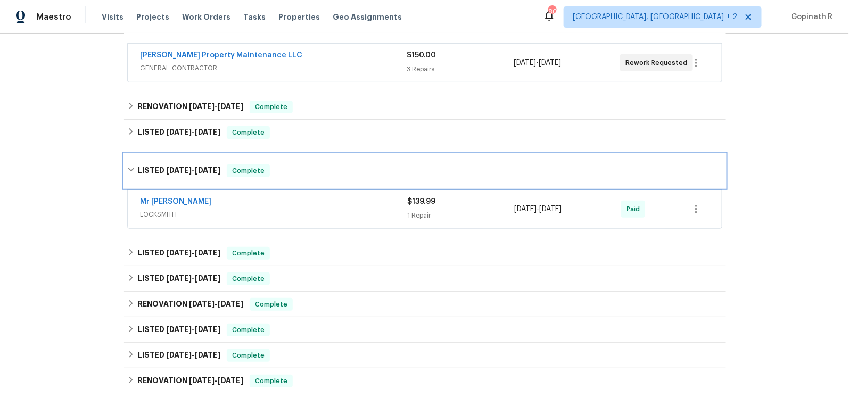
scroll to position [201, 0]
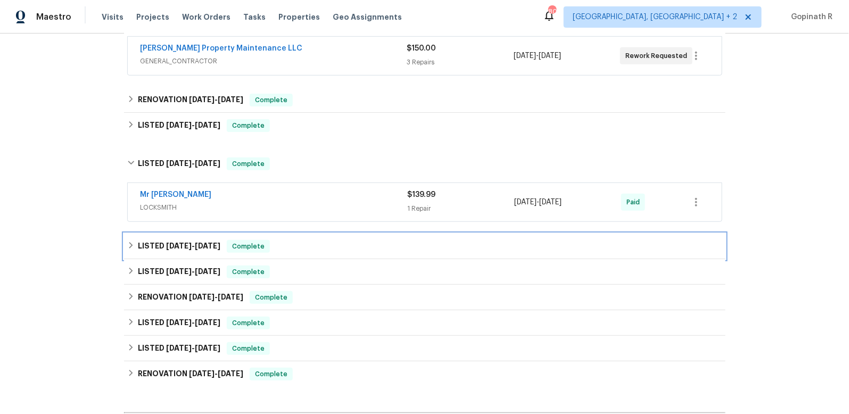
click at [259, 246] on span "Complete" at bounding box center [248, 246] width 41 height 11
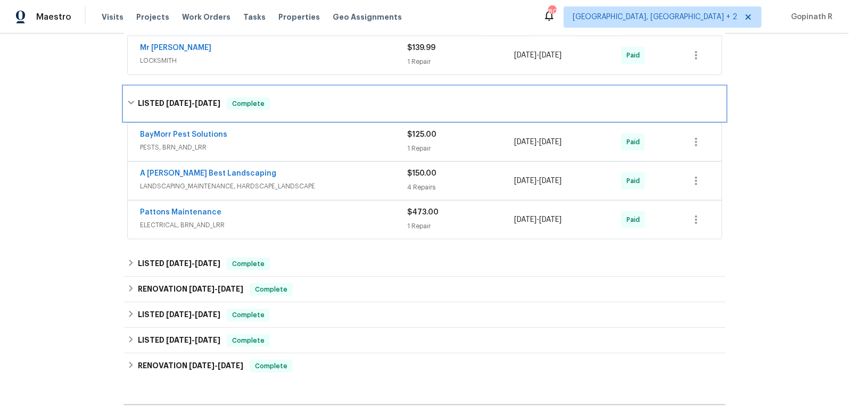
scroll to position [352, 0]
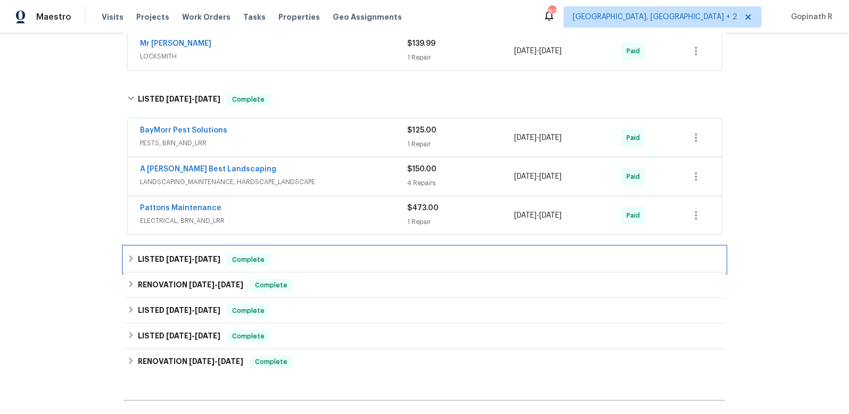
click at [264, 257] on span "Complete" at bounding box center [248, 259] width 41 height 11
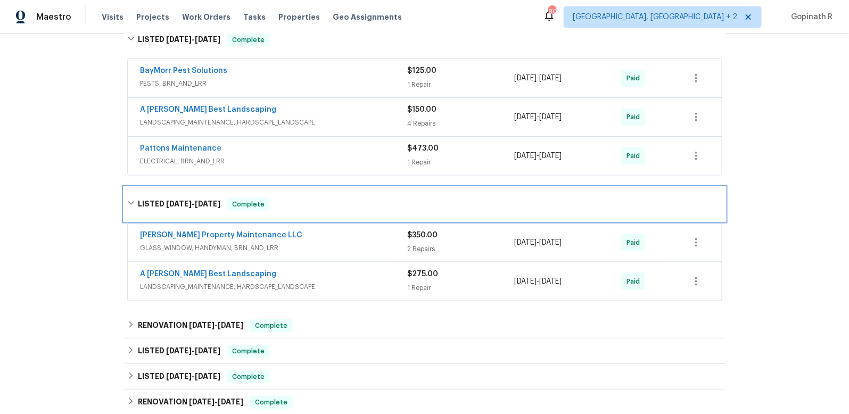
scroll to position [437, 0]
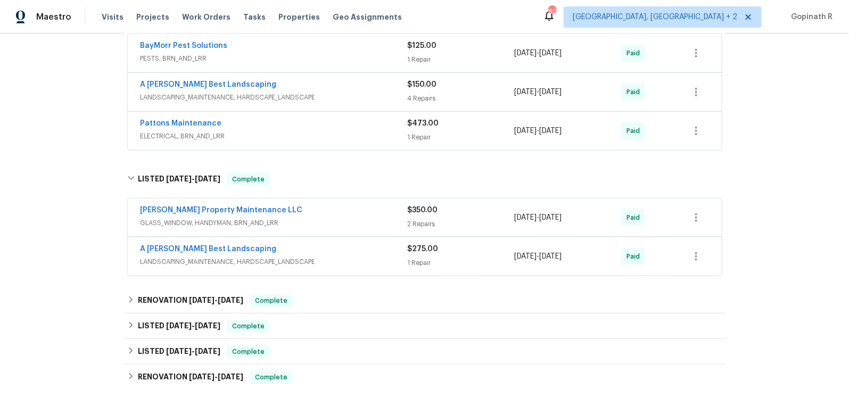
click at [295, 214] on div "Glen Property Maintenance LLC" at bounding box center [274, 211] width 267 height 13
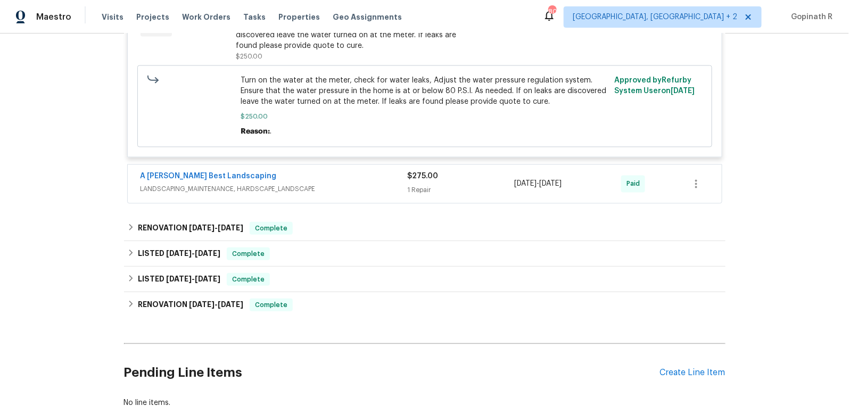
scroll to position [780, 0]
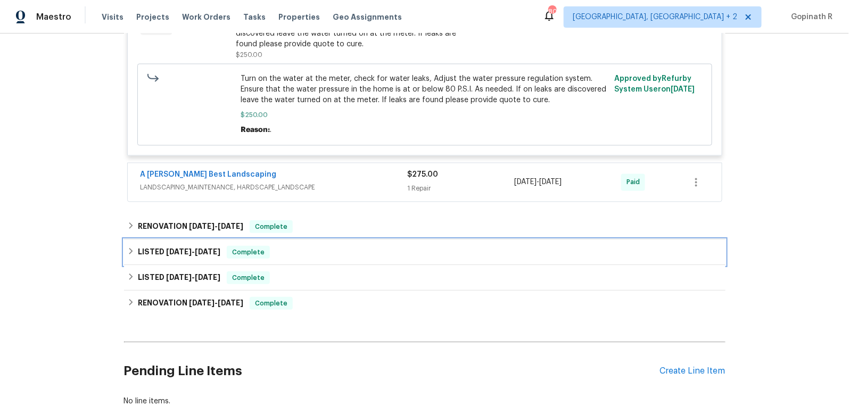
click at [283, 249] on div "LISTED 3/14/25 - 4/2/25 Complete" at bounding box center [424, 252] width 595 height 13
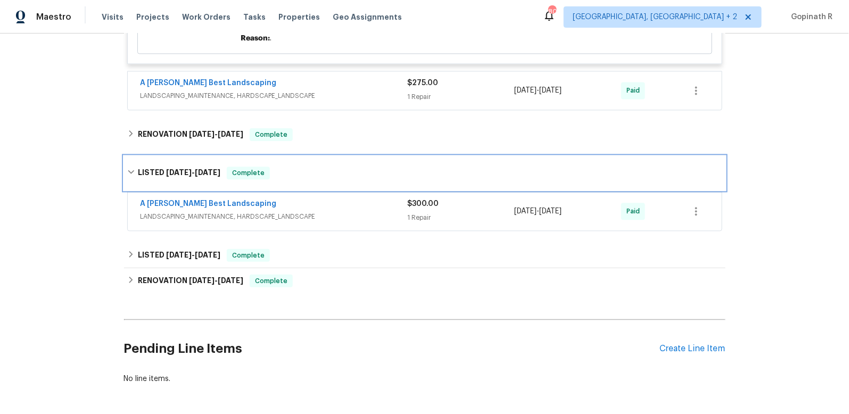
scroll to position [909, 0]
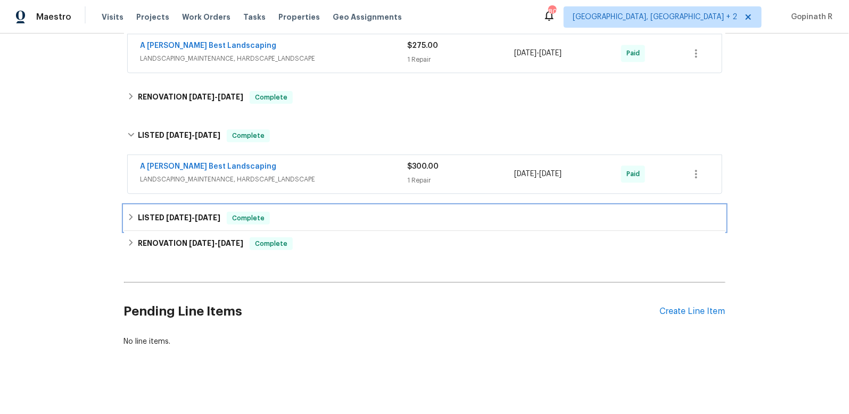
click at [304, 215] on div "LISTED 2/13/25 - 2/19/25 Complete" at bounding box center [424, 218] width 595 height 13
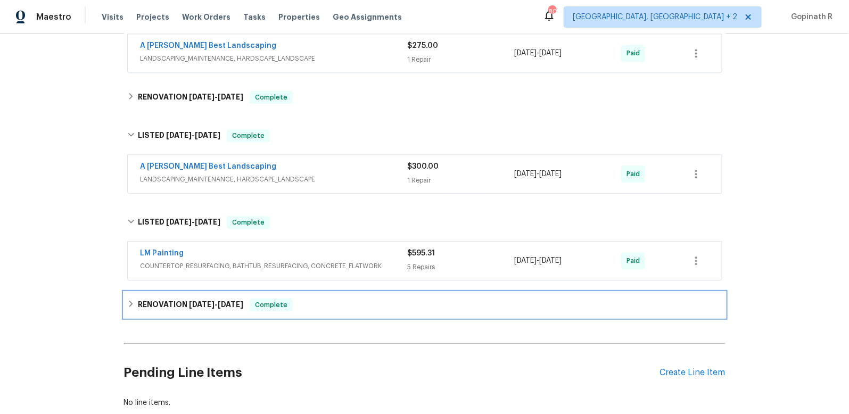
click at [319, 299] on div "RENOVATION 1/31/25 - 2/13/25 Complete" at bounding box center [424, 305] width 595 height 13
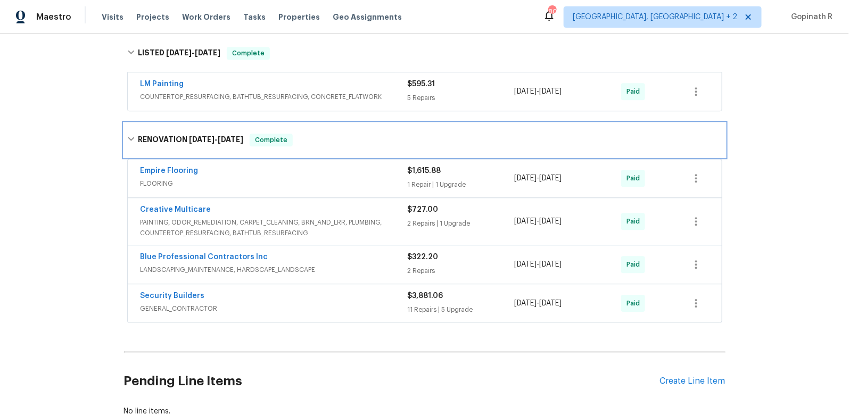
scroll to position [1081, 0]
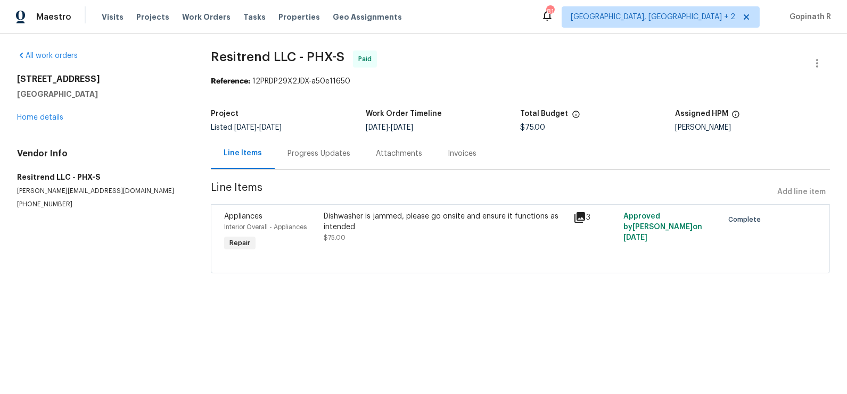
click at [320, 152] on div "Progress Updates" at bounding box center [318, 154] width 63 height 11
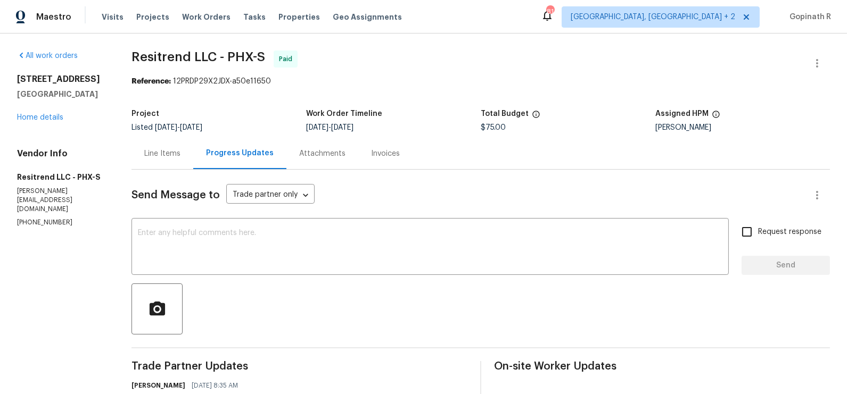
click at [170, 150] on div "Line Items" at bounding box center [162, 154] width 36 height 11
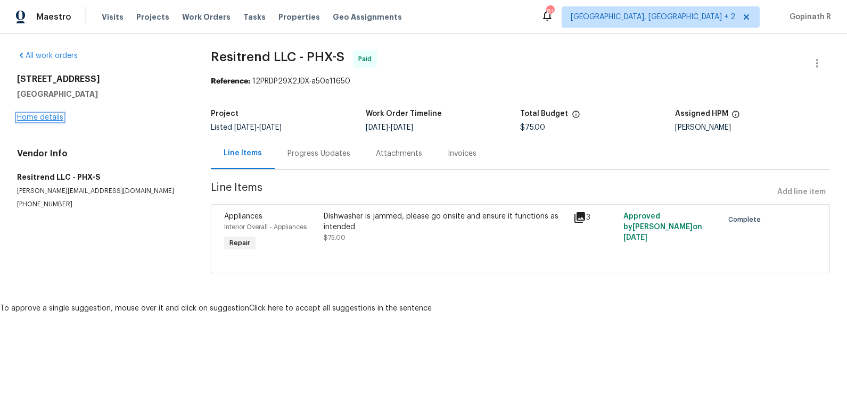
click at [30, 120] on link "Home details" at bounding box center [40, 117] width 46 height 7
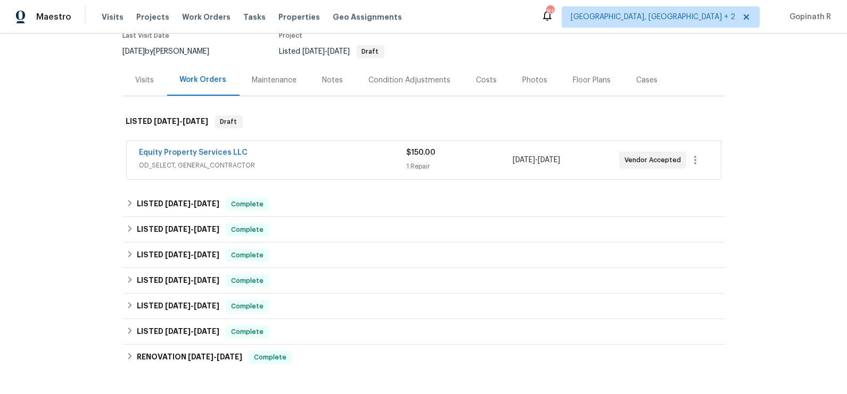
scroll to position [114, 0]
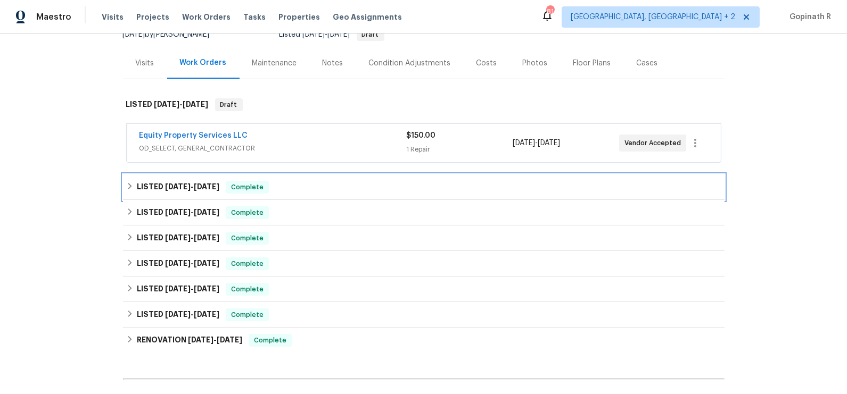
click at [316, 193] on div "LISTED [DATE] - [DATE] Complete" at bounding box center [424, 188] width 602 height 26
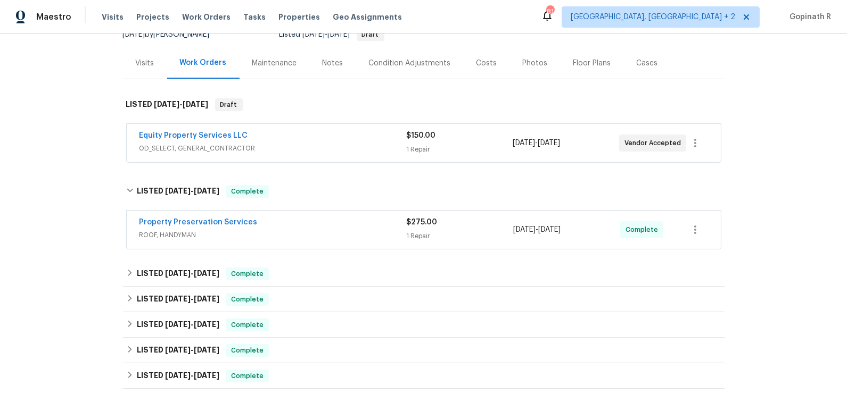
click at [263, 234] on span "ROOF, HANDYMAN" at bounding box center [272, 235] width 267 height 11
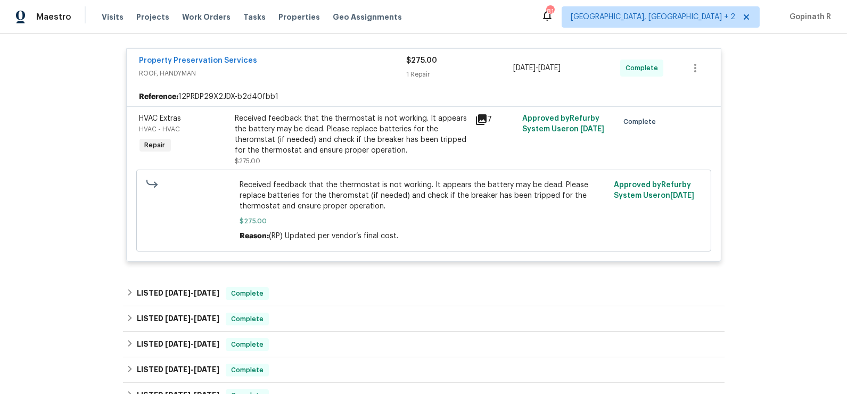
scroll to position [300, 0]
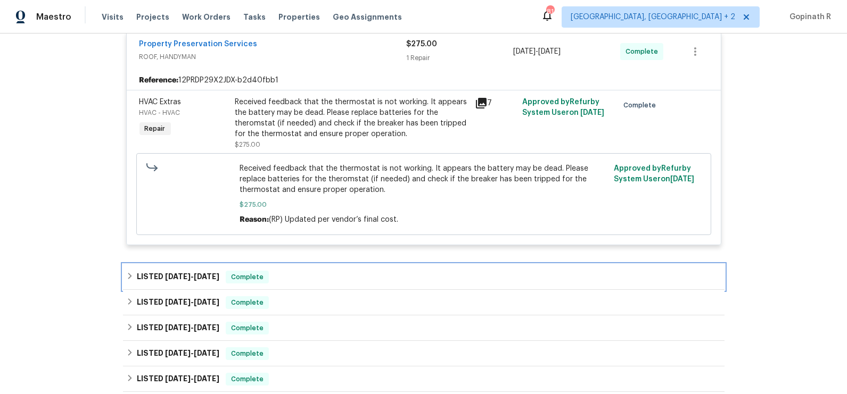
click at [360, 278] on div "LISTED [DATE] - [DATE] Complete" at bounding box center [423, 277] width 595 height 13
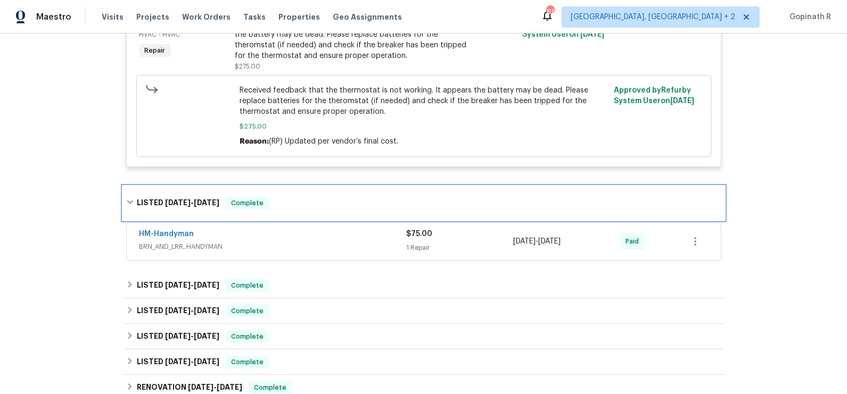
scroll to position [404, 0]
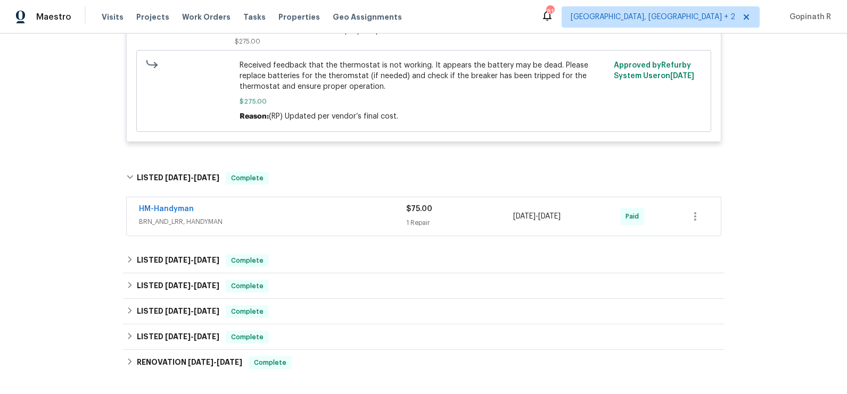
click at [327, 222] on span "BRN_AND_LRR, HANDYMAN" at bounding box center [272, 222] width 267 height 11
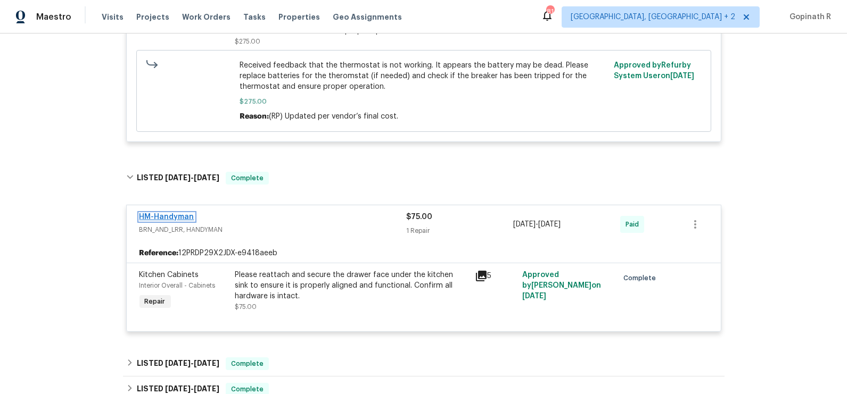
click at [178, 218] on link "HM-Handyman" at bounding box center [166, 216] width 55 height 7
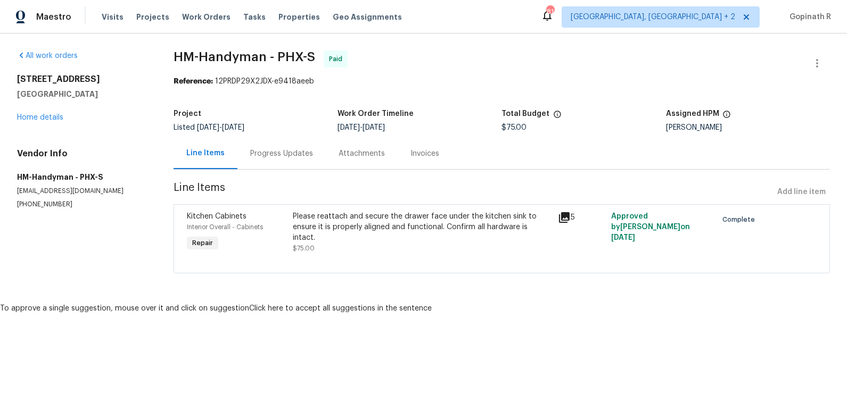
click at [432, 221] on div "Please reattach and secure the drawer face under the kitchen sink to ensure it …" at bounding box center [422, 227] width 259 height 32
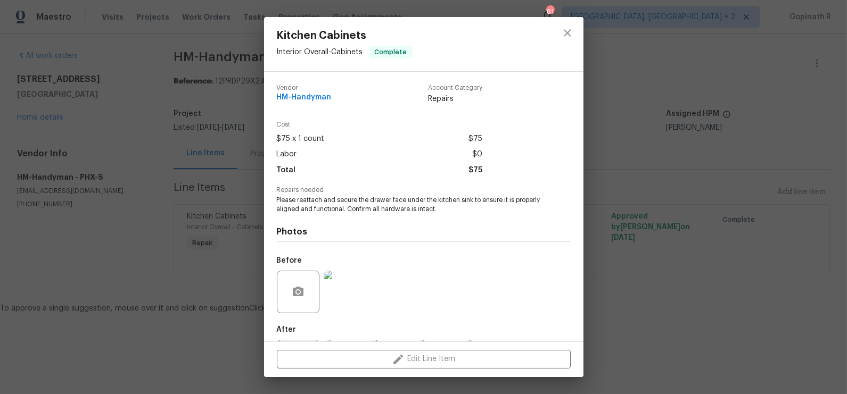
scroll to position [51, 0]
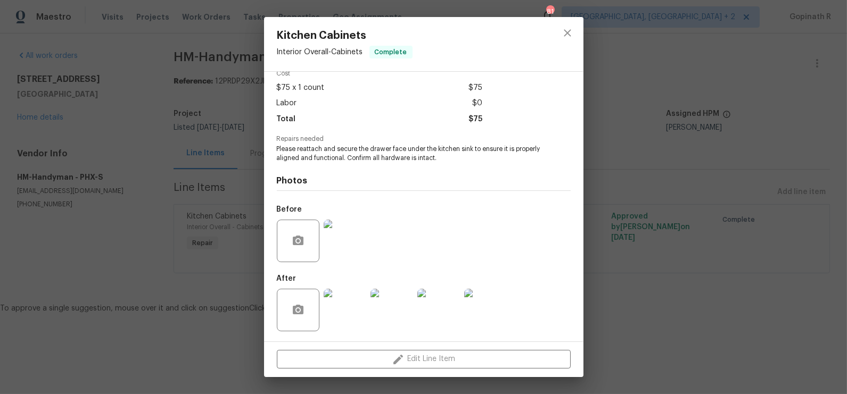
click at [345, 312] on img at bounding box center [345, 310] width 43 height 43
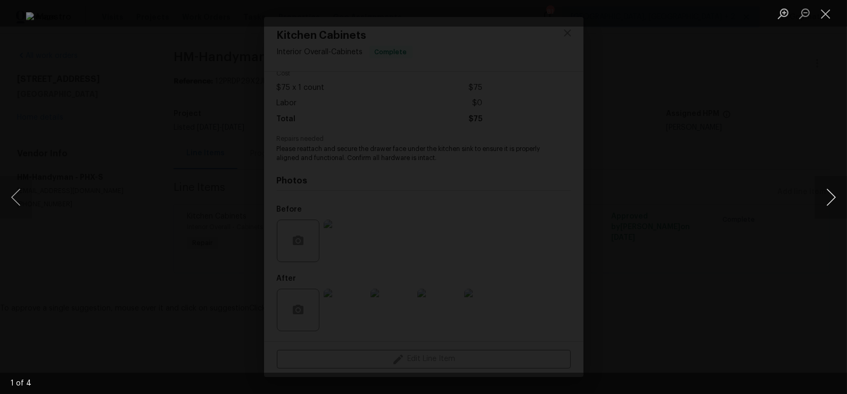
click at [828, 195] on button "Next image" at bounding box center [831, 197] width 32 height 43
click at [821, 21] on button "Close lightbox" at bounding box center [825, 13] width 21 height 19
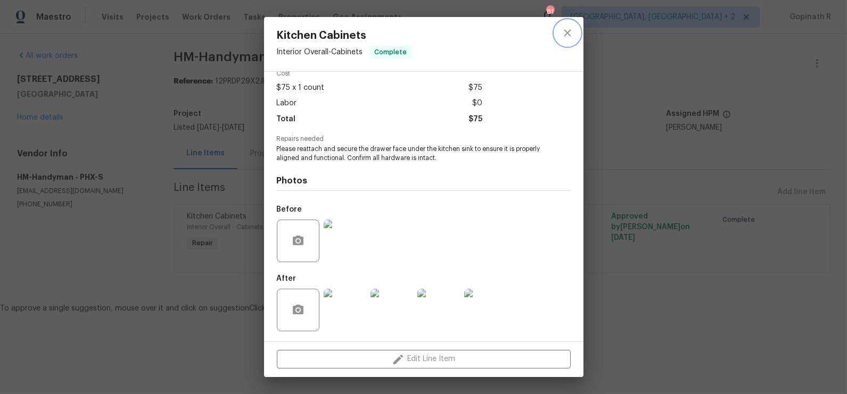
click at [571, 34] on icon "close" at bounding box center [567, 33] width 13 height 13
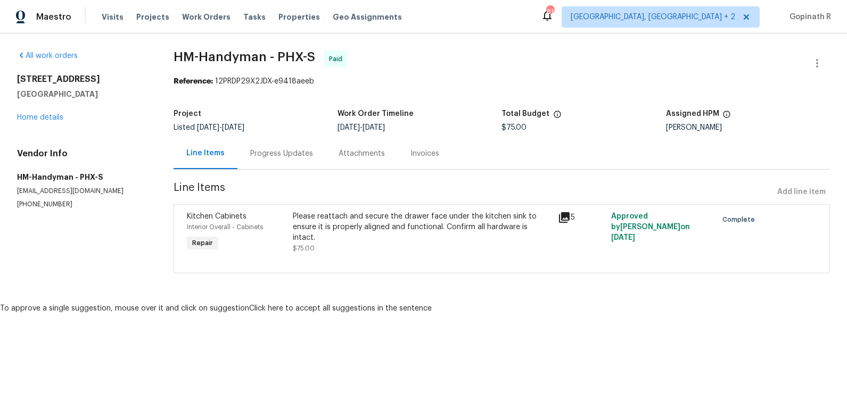
click at [282, 152] on div "Progress Updates" at bounding box center [281, 154] width 63 height 11
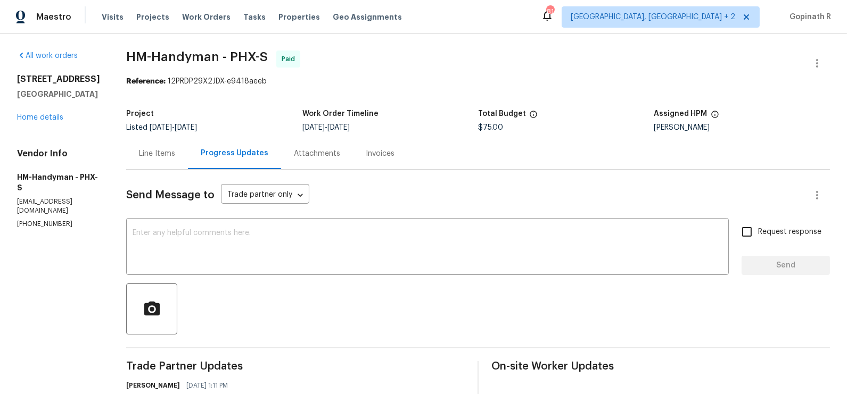
click at [201, 81] on div "Reference: 12PRDP29X2JDX-e9418aeeb" at bounding box center [478, 81] width 704 height 11
copy div "12PRDP29X2JDX"
click at [171, 154] on div "Line Items" at bounding box center [157, 154] width 36 height 11
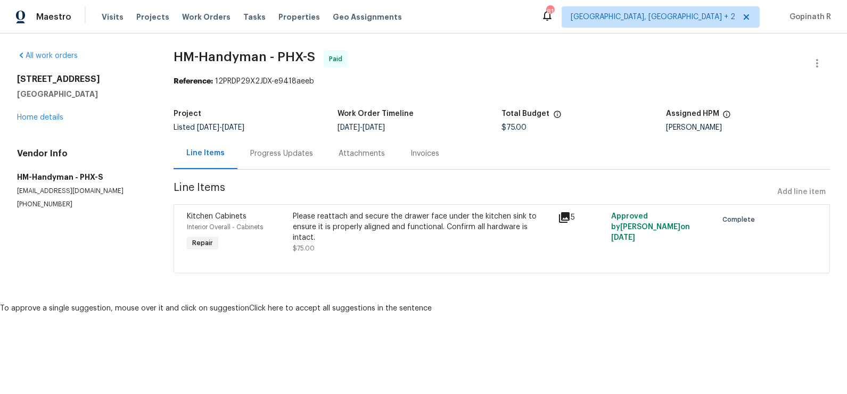
click at [295, 216] on div "Please reattach and secure the drawer face under the kitchen sink to ensure it …" at bounding box center [422, 227] width 259 height 32
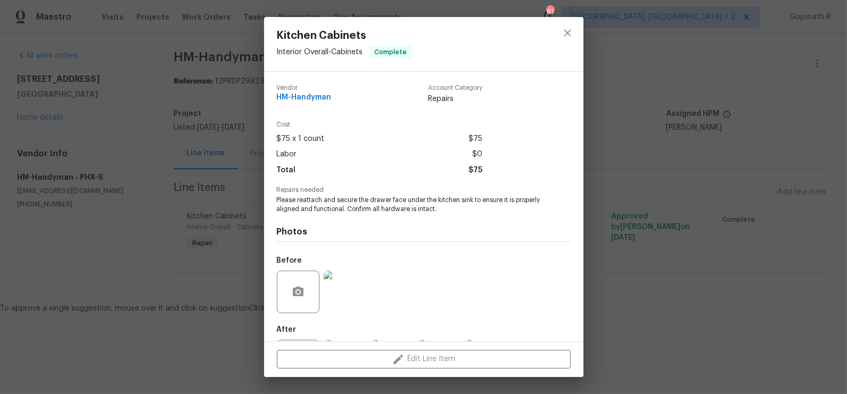
scroll to position [51, 0]
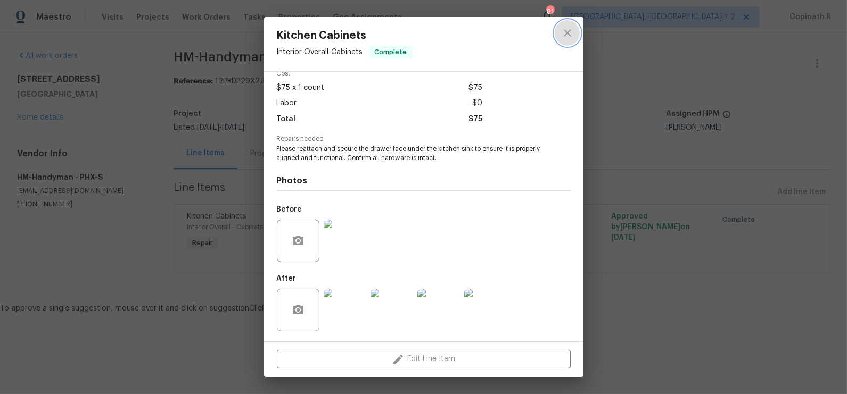
click at [568, 35] on icon "close" at bounding box center [567, 33] width 13 height 13
